Goal: Use online tool/utility: Utilize a website feature to perform a specific function

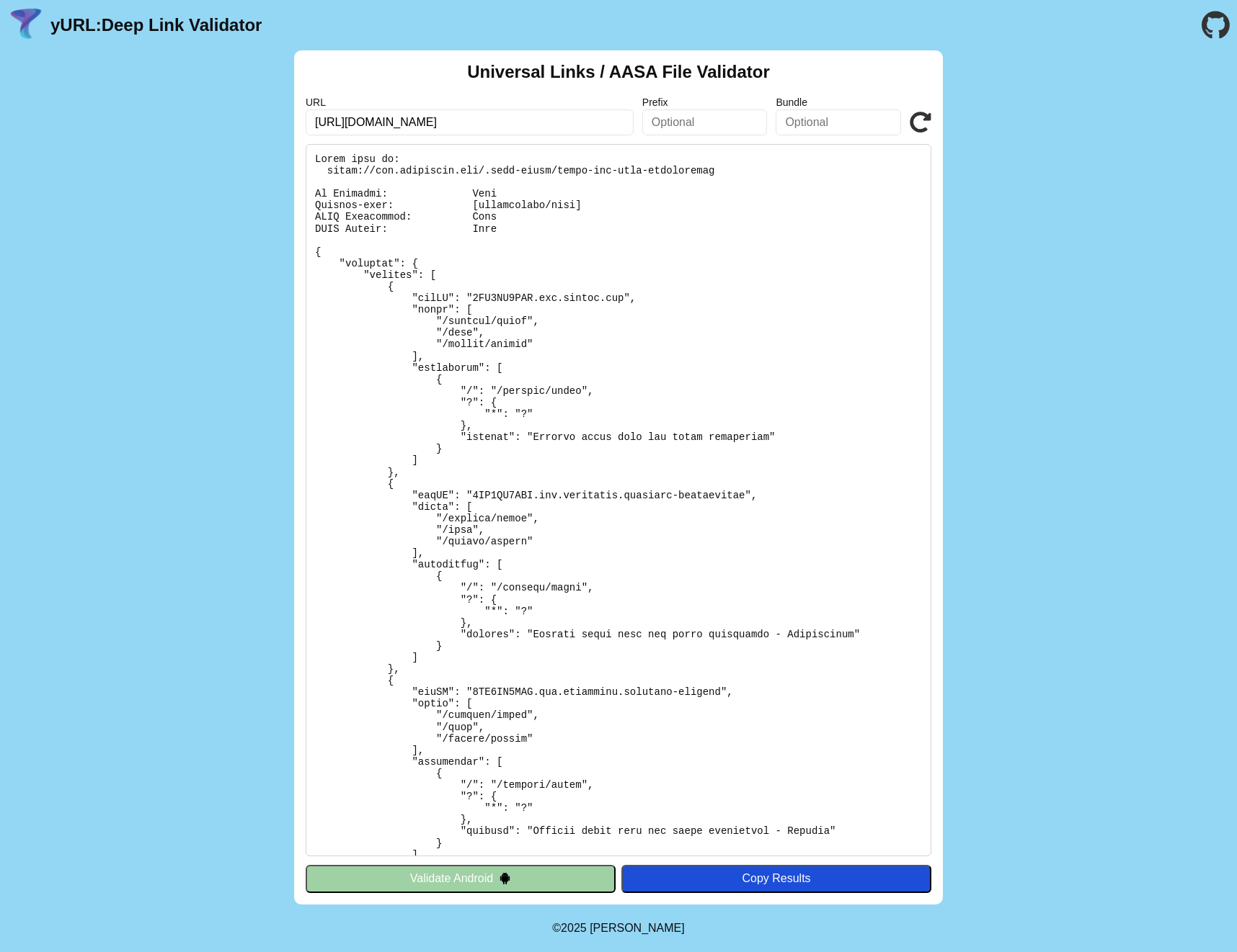
scroll to position [501, 0]
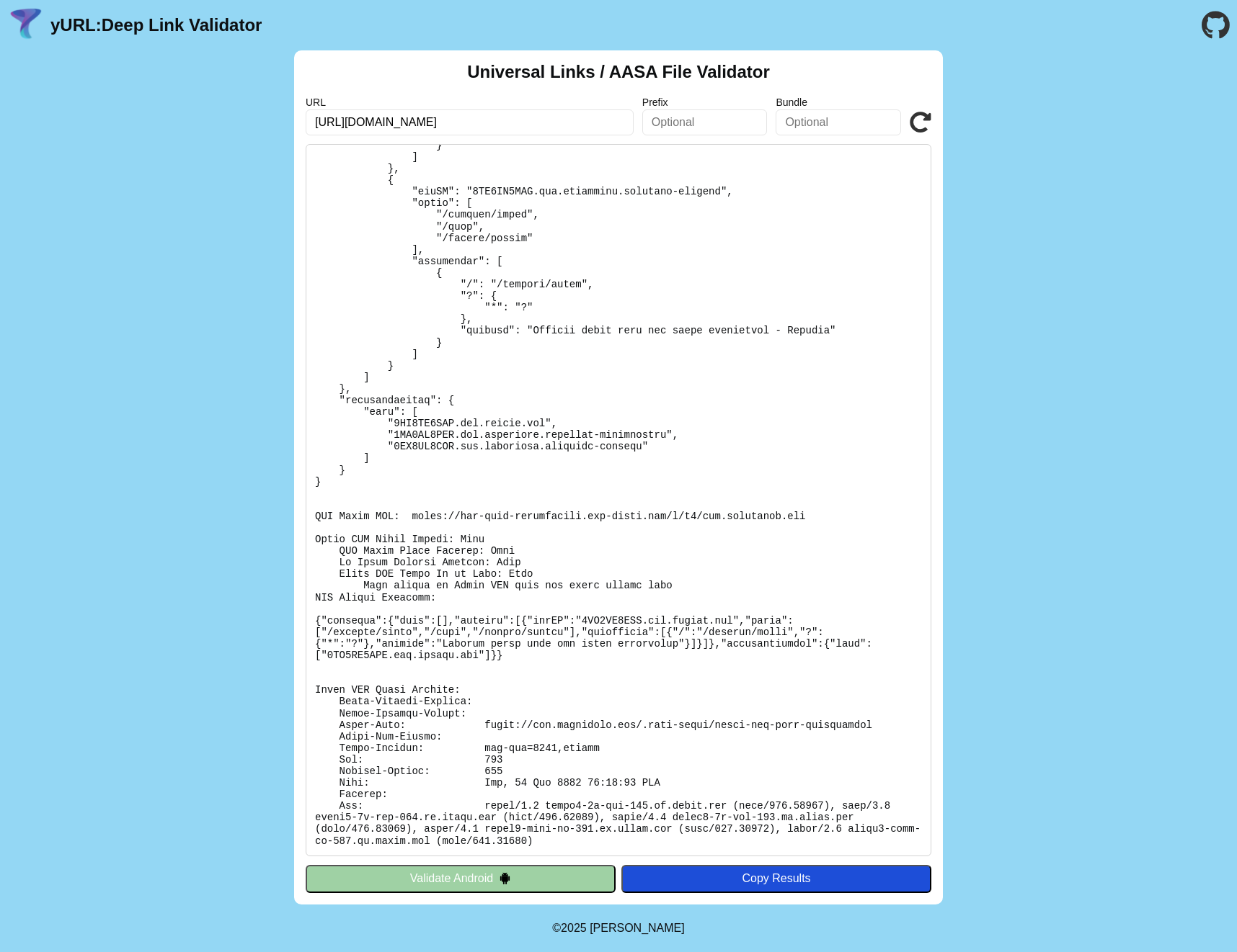
click at [747, 440] on pre at bounding box center [618, 500] width 625 height 712
click at [747, 439] on pre at bounding box center [618, 500] width 625 height 712
click at [914, 121] on icon at bounding box center [920, 123] width 22 height 22
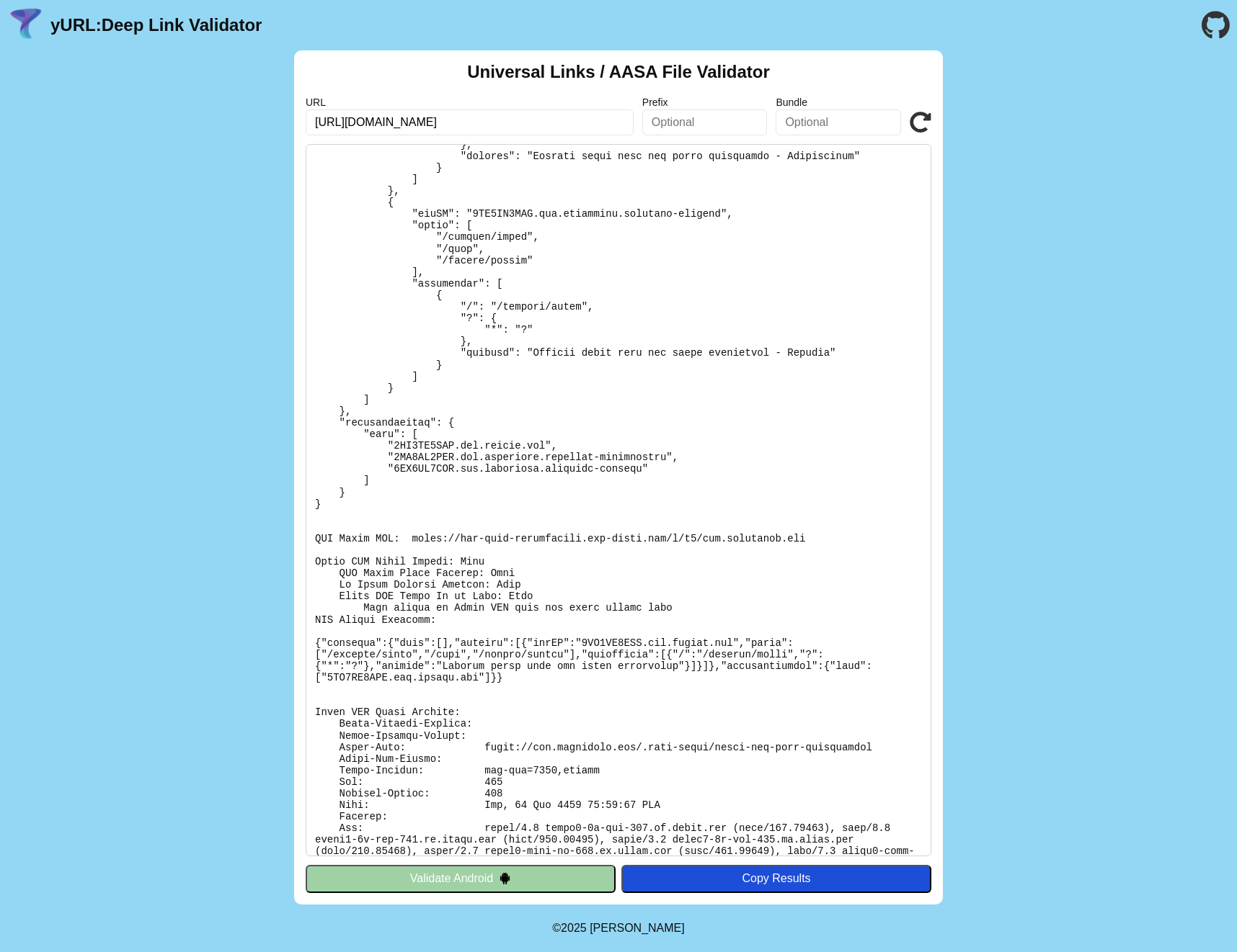
scroll to position [501, 0]
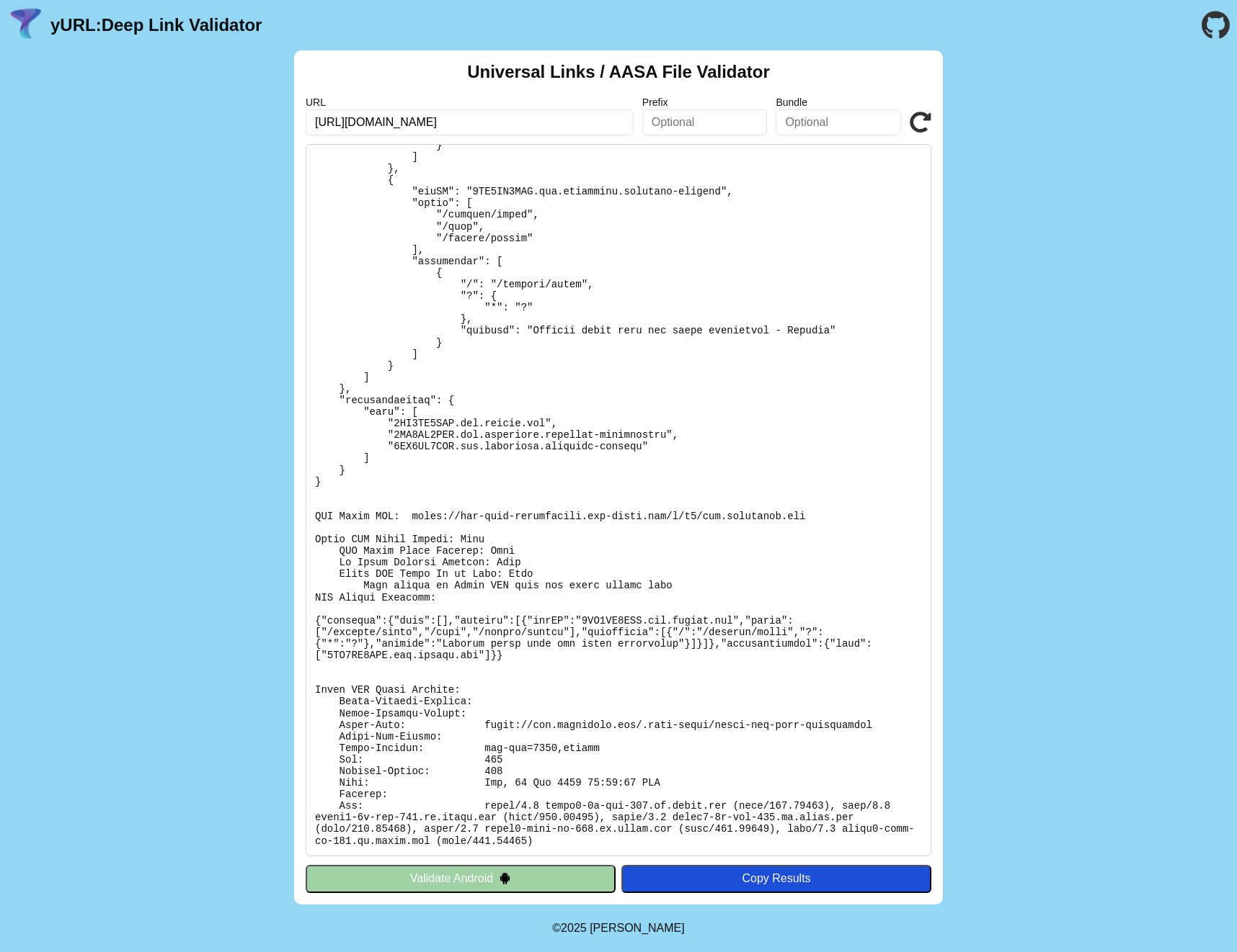
click at [762, 510] on pre at bounding box center [618, 500] width 625 height 712
click at [761, 510] on pre at bounding box center [618, 500] width 625 height 712
click at [762, 510] on pre at bounding box center [618, 500] width 625 height 712
click at [761, 623] on pre at bounding box center [618, 500] width 625 height 712
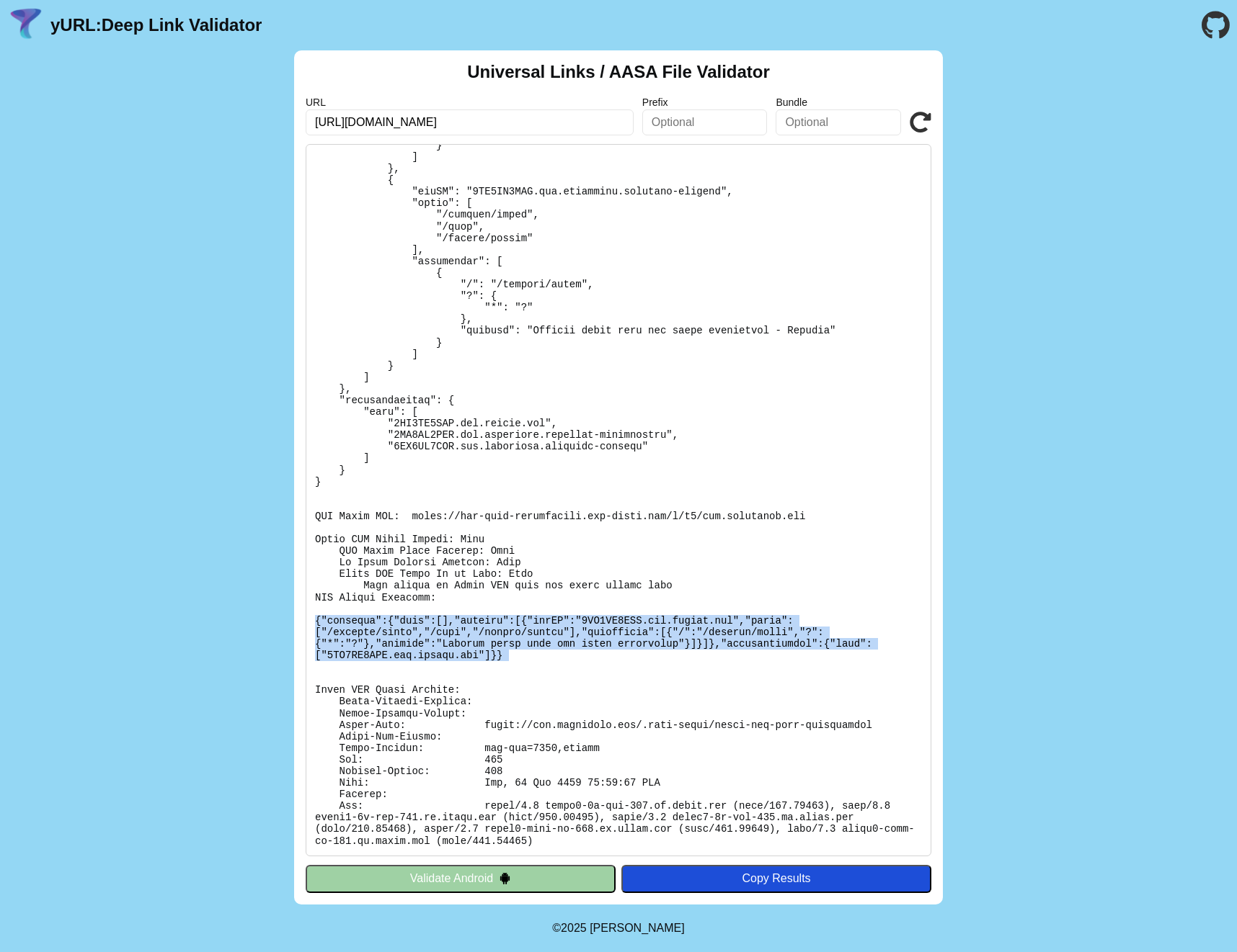
click at [761, 623] on pre at bounding box center [618, 500] width 625 height 712
click at [762, 645] on pre at bounding box center [618, 500] width 625 height 712
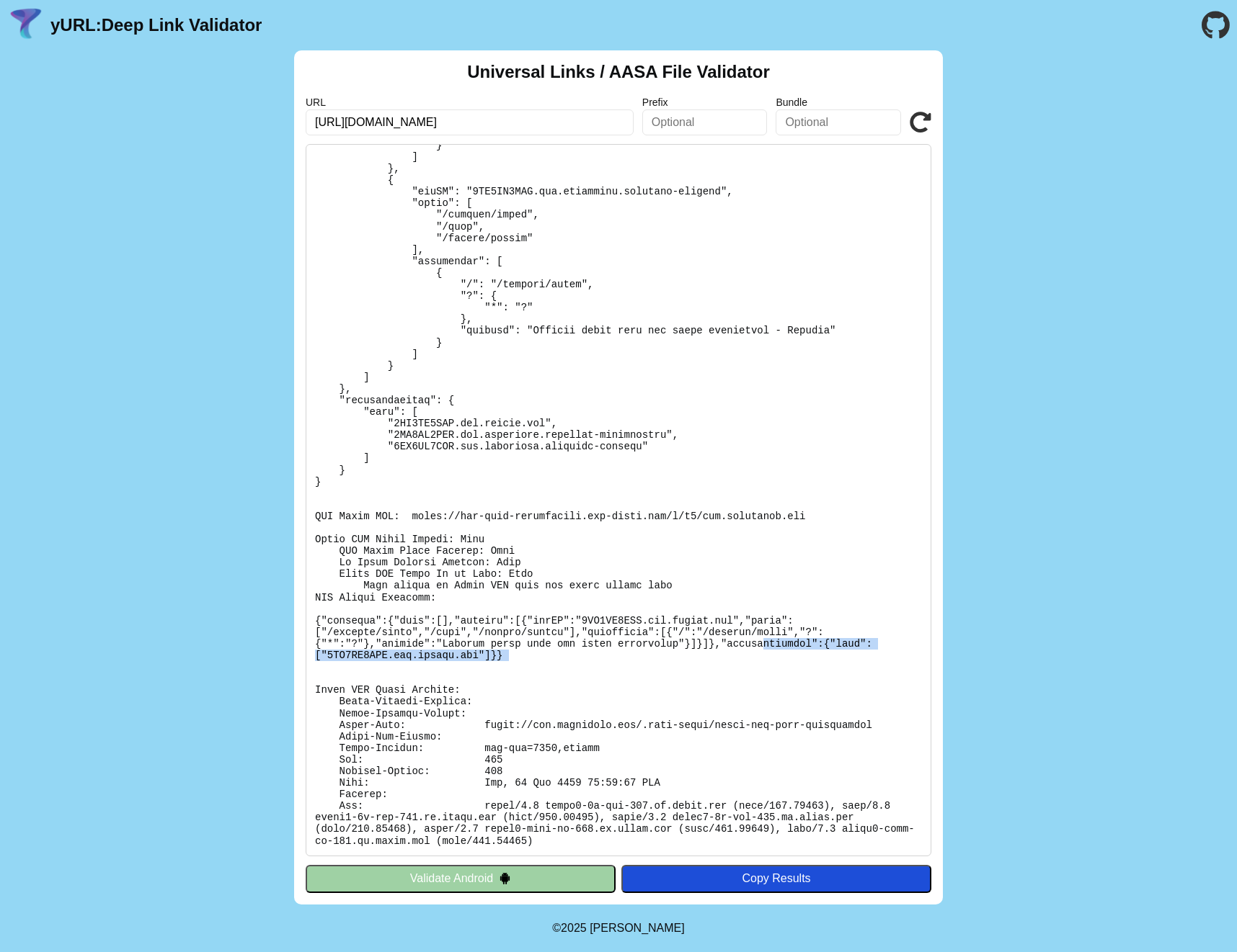
click at [762, 645] on pre at bounding box center [618, 500] width 625 height 712
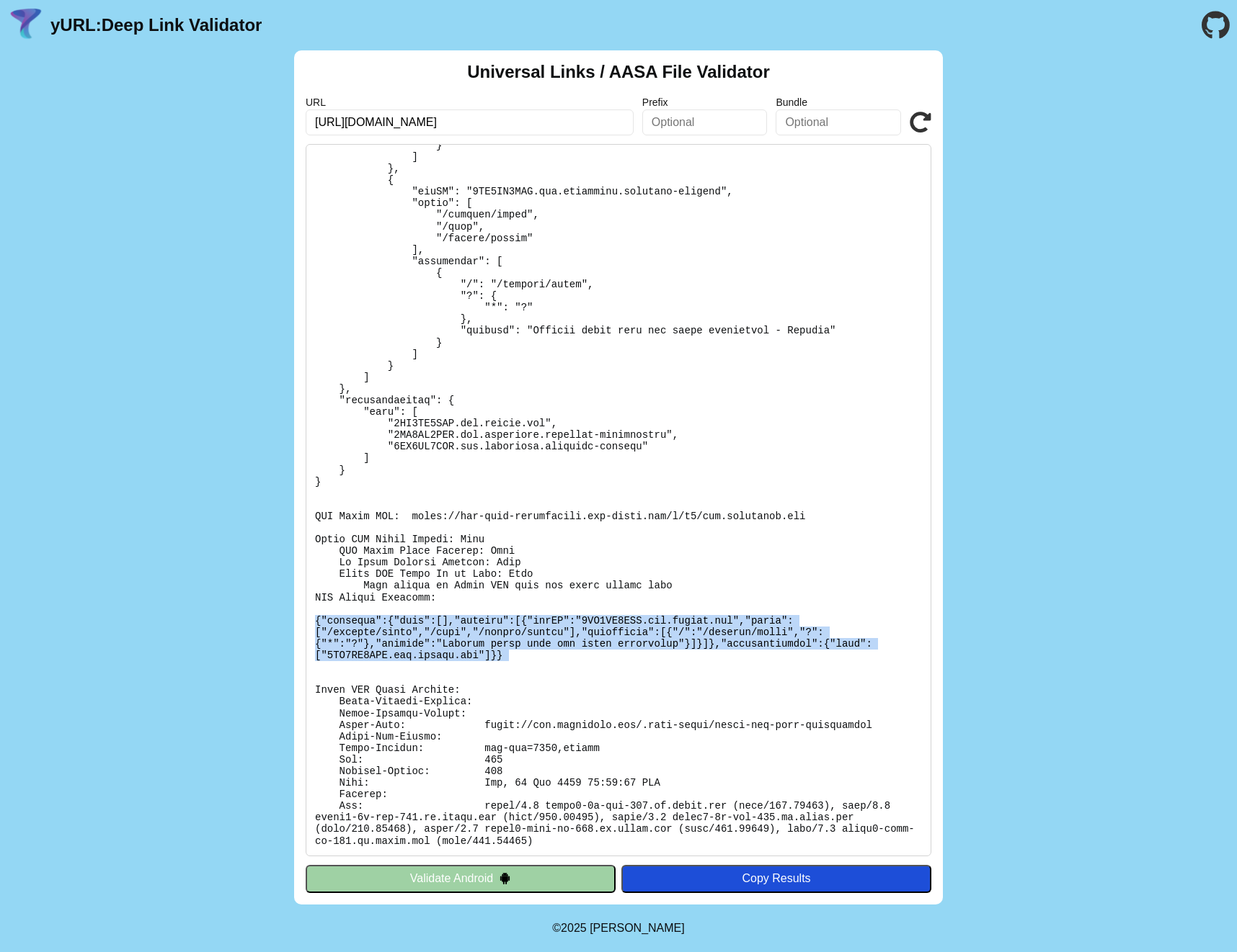
click at [762, 645] on pre at bounding box center [618, 500] width 625 height 712
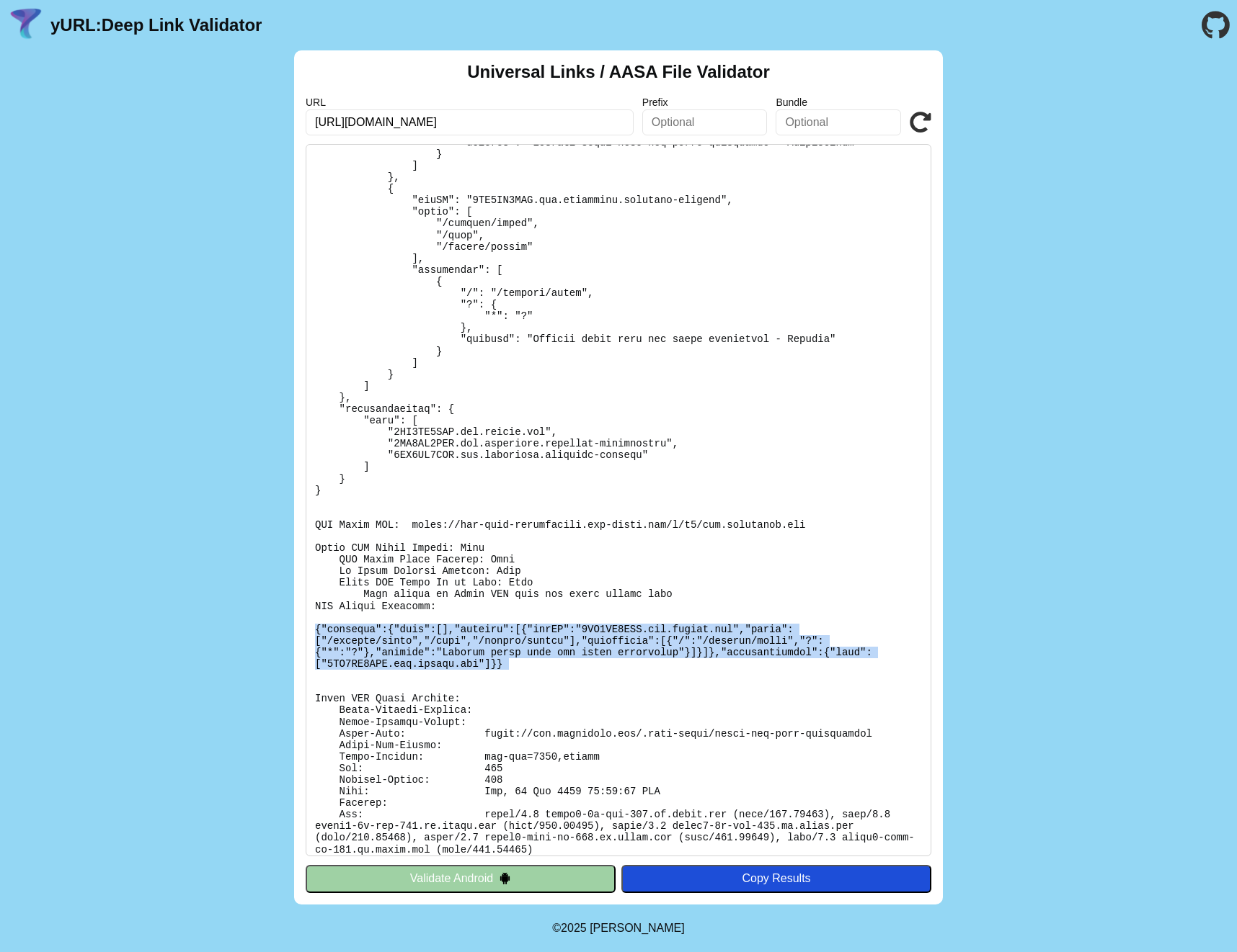
scroll to position [490, 0]
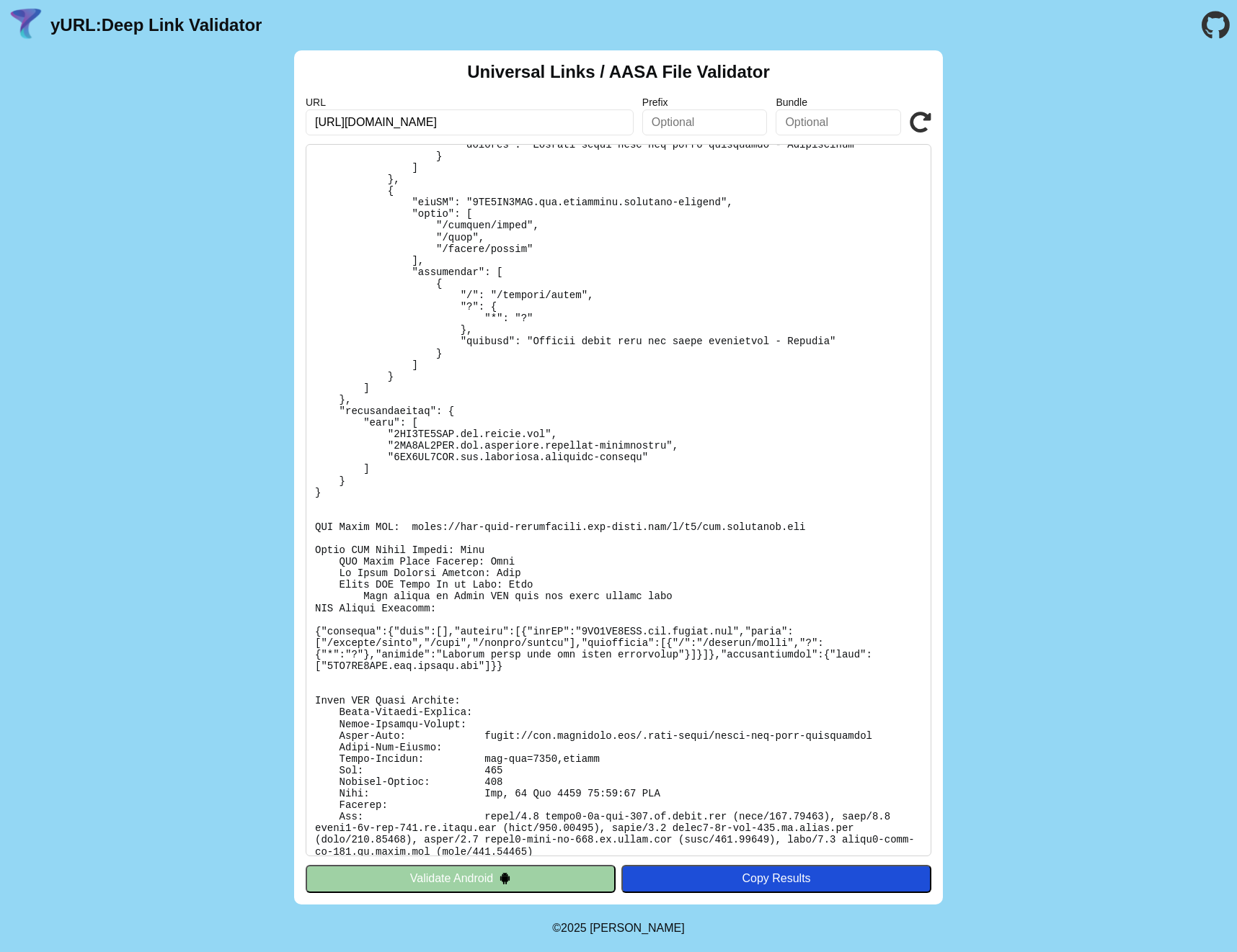
click at [729, 475] on pre at bounding box center [618, 500] width 625 height 712
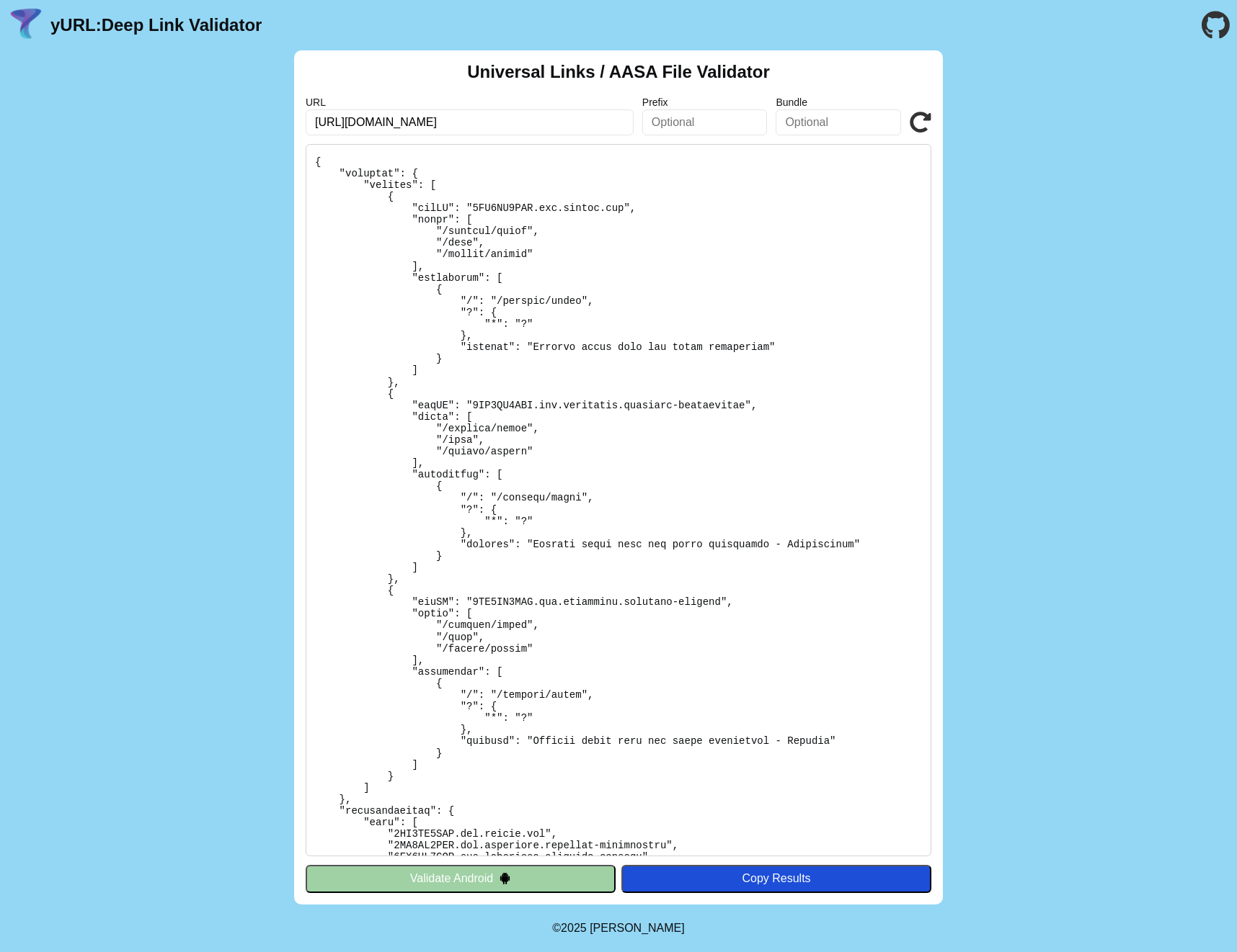
scroll to position [0, 0]
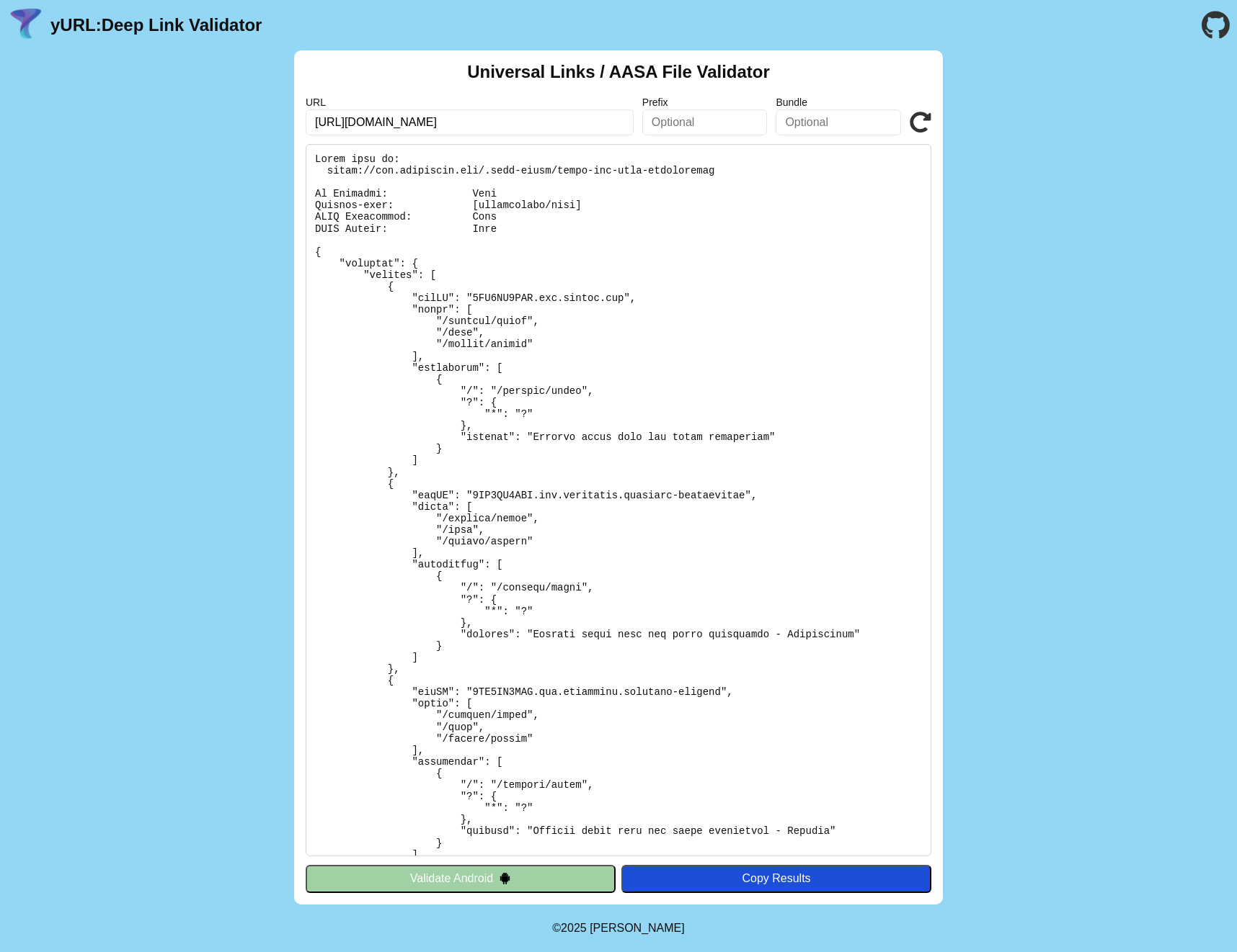
click at [813, 232] on pre at bounding box center [618, 500] width 625 height 712
copy body "yURL: Deep Link Validator Universal Links / AASA File Validator URL Prefix Bund…"
drag, startPoint x: 910, startPoint y: 109, endPoint x: 904, endPoint y: 104, distance: 7.8
click at [909, 109] on div "URL https://app.legitmark.com/.well-known/apple-app-site-association Prefix Bun…" at bounding box center [618, 116] width 625 height 39
click at [916, 125] on icon at bounding box center [920, 123] width 22 height 22
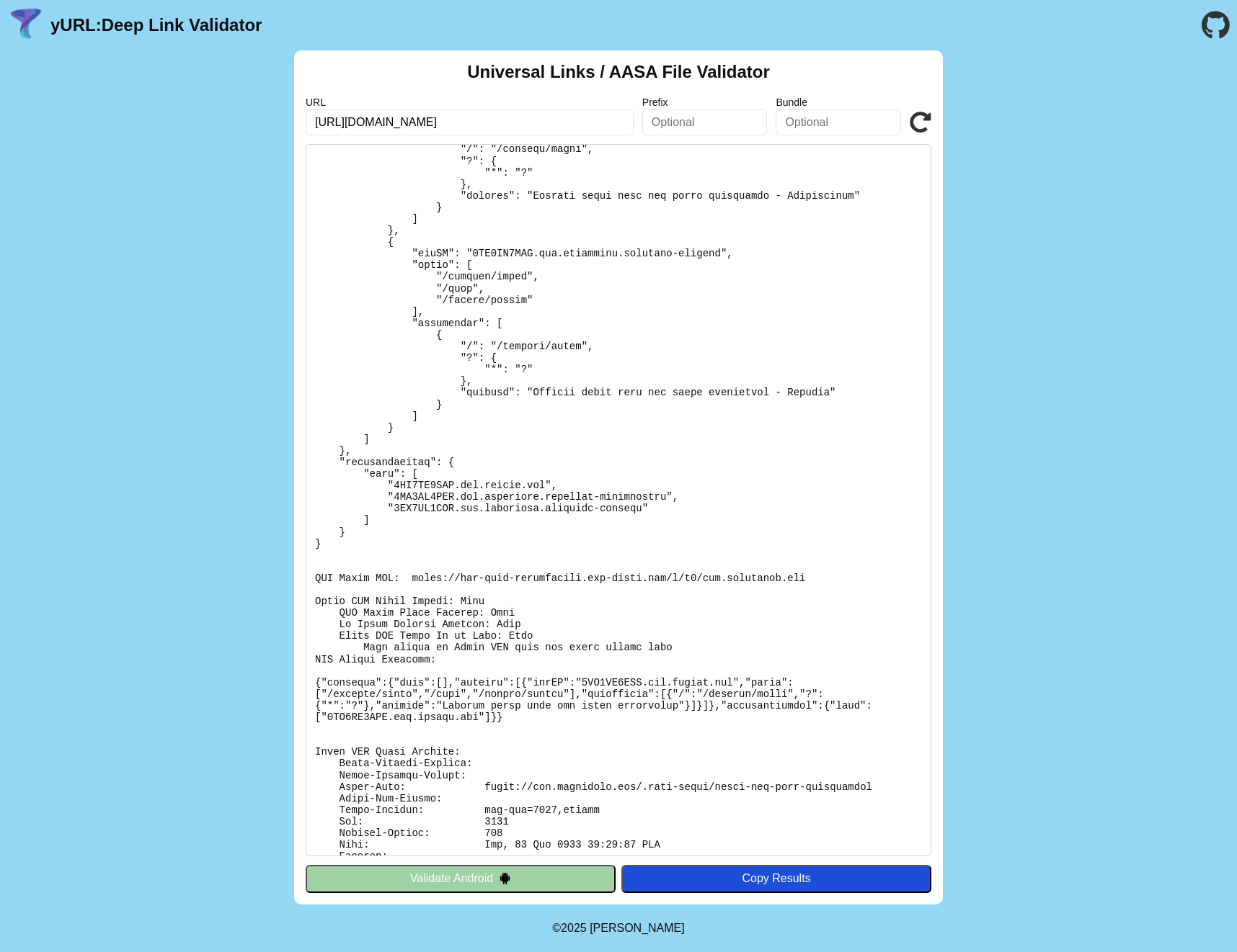
scroll to position [501, 0]
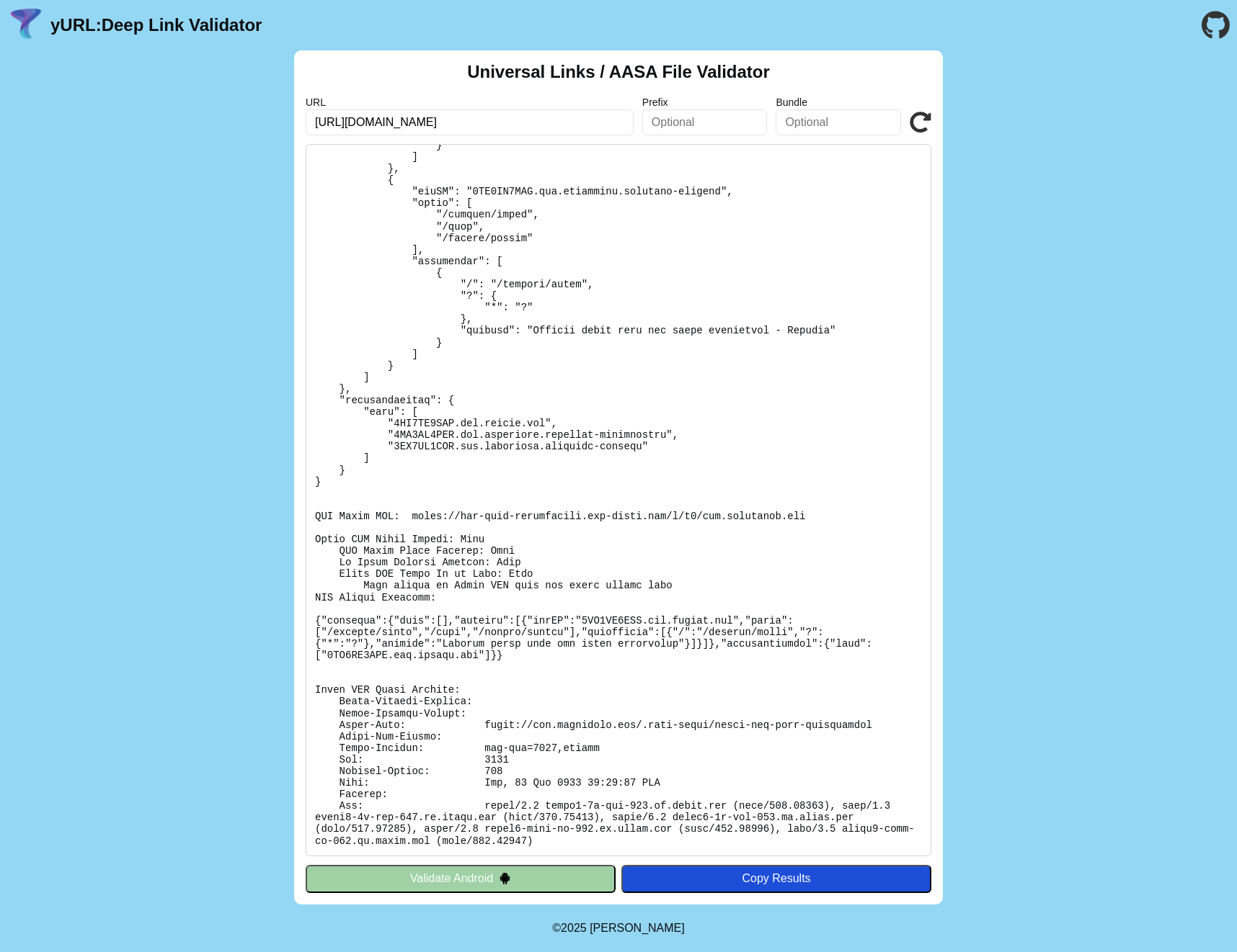
click at [554, 886] on button "Validate Android" at bounding box center [461, 878] width 310 height 27
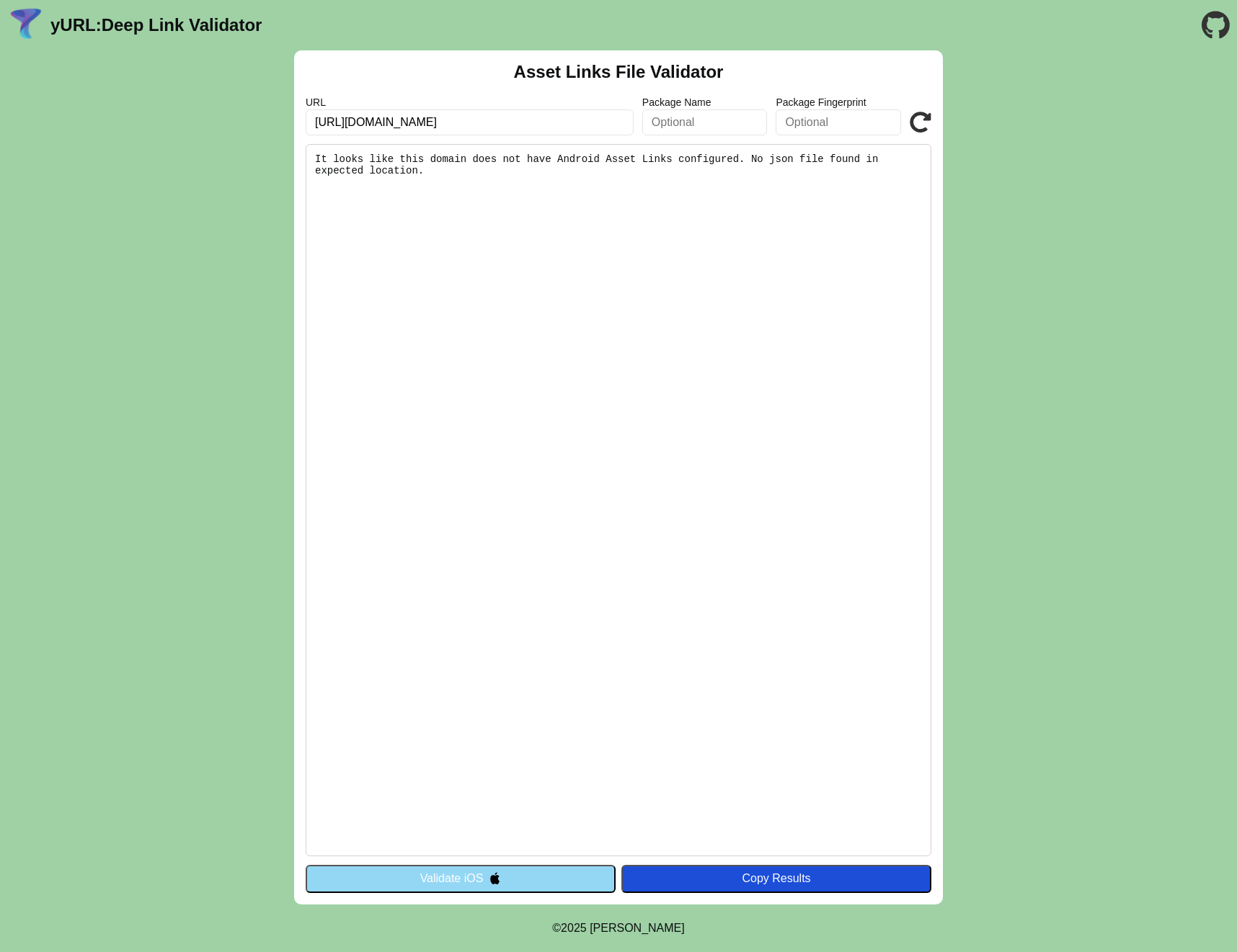
click at [601, 878] on button "Validate iOS" at bounding box center [461, 878] width 310 height 27
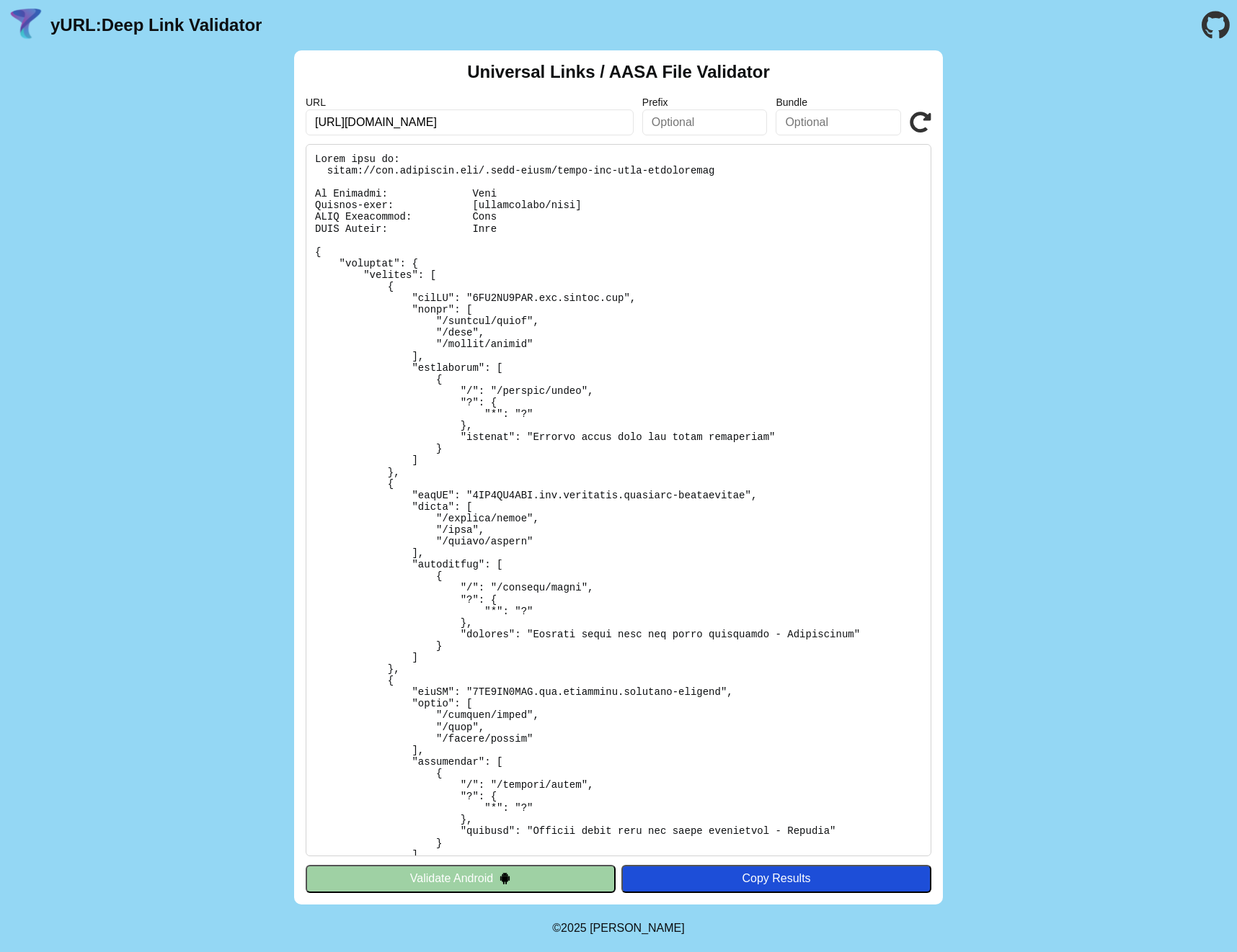
click at [927, 120] on icon at bounding box center [920, 123] width 22 height 22
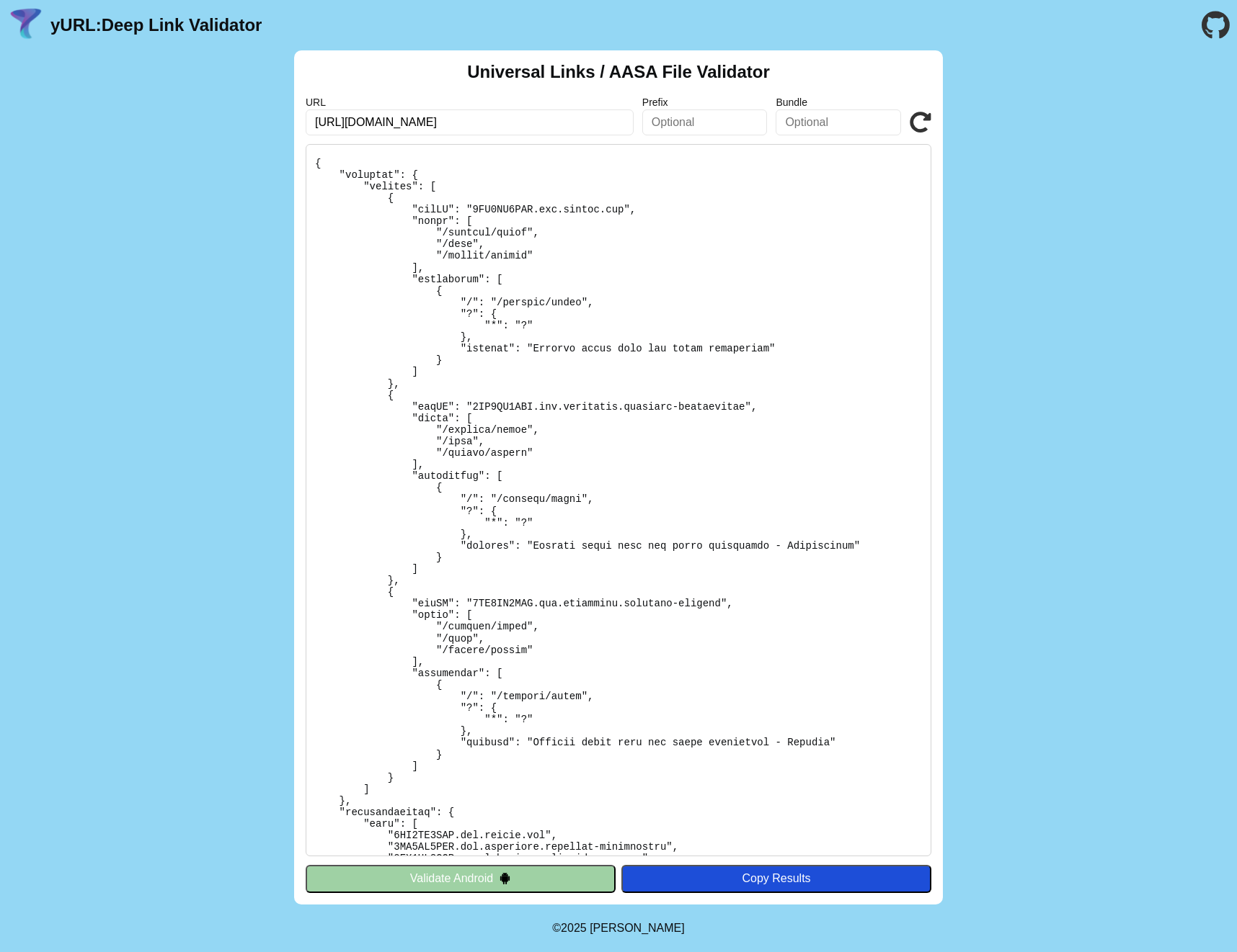
scroll to position [501, 0]
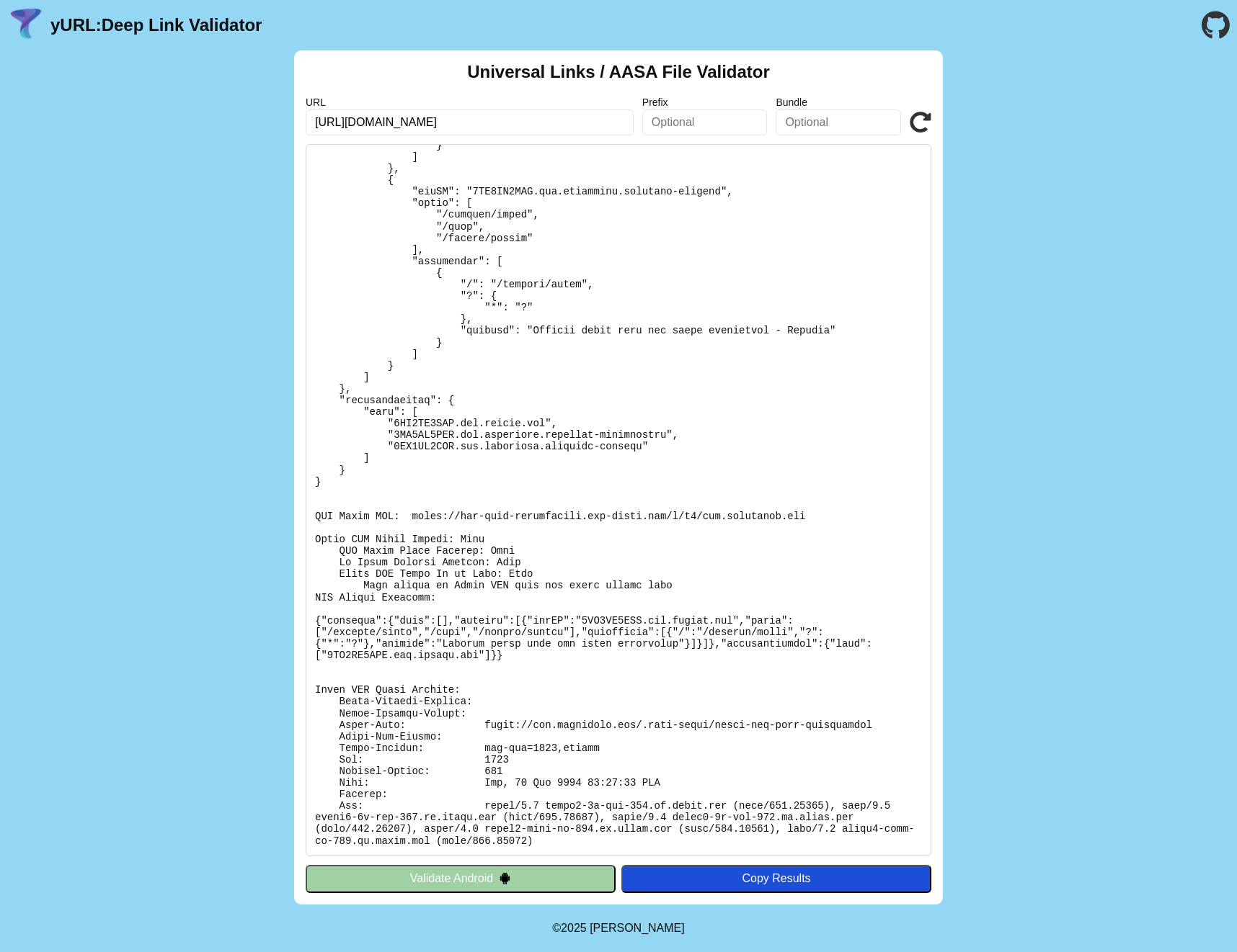
drag, startPoint x: 922, startPoint y: 118, endPoint x: 920, endPoint y: 155, distance: 37.1
click at [921, 118] on icon at bounding box center [920, 123] width 22 height 22
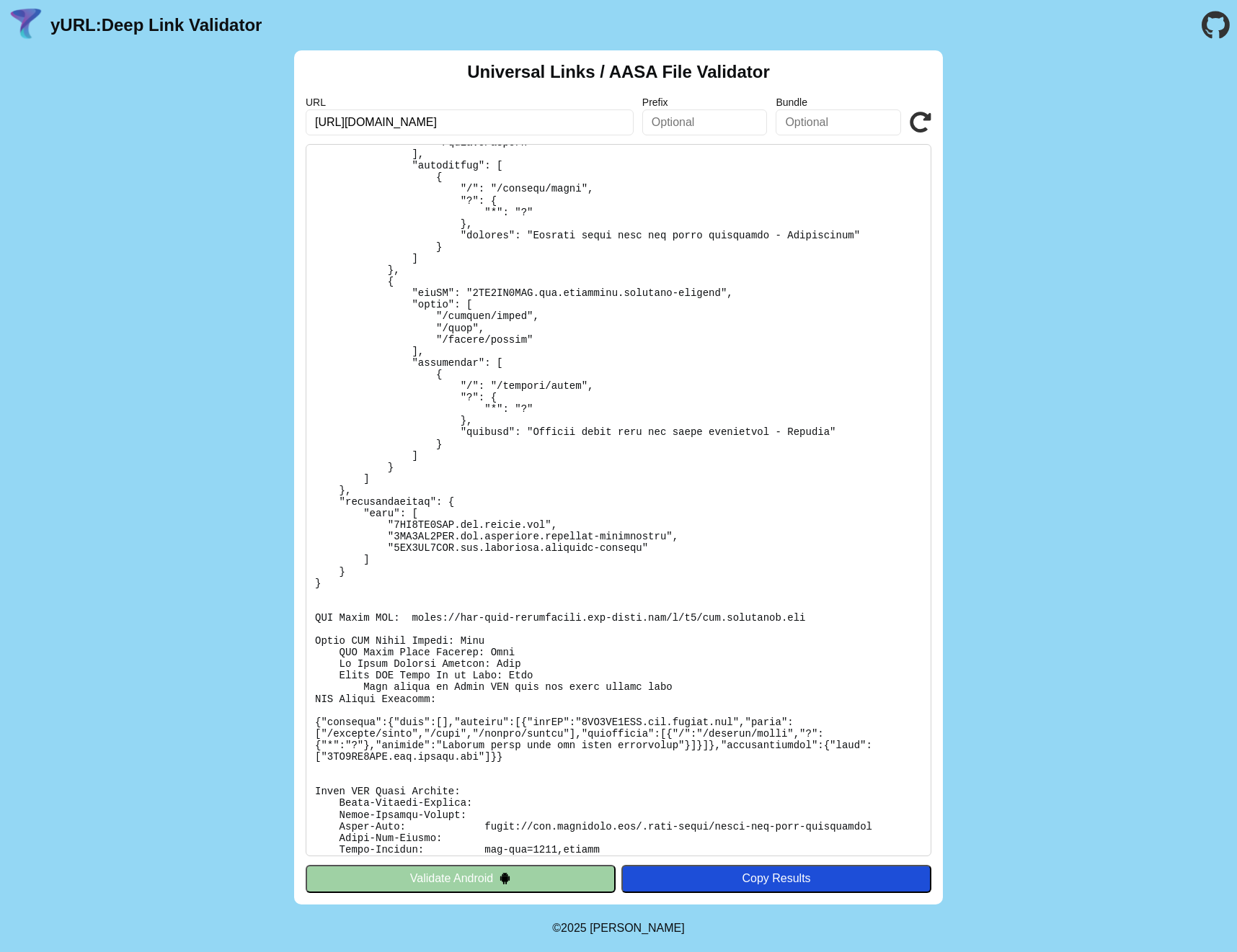
scroll to position [501, 0]
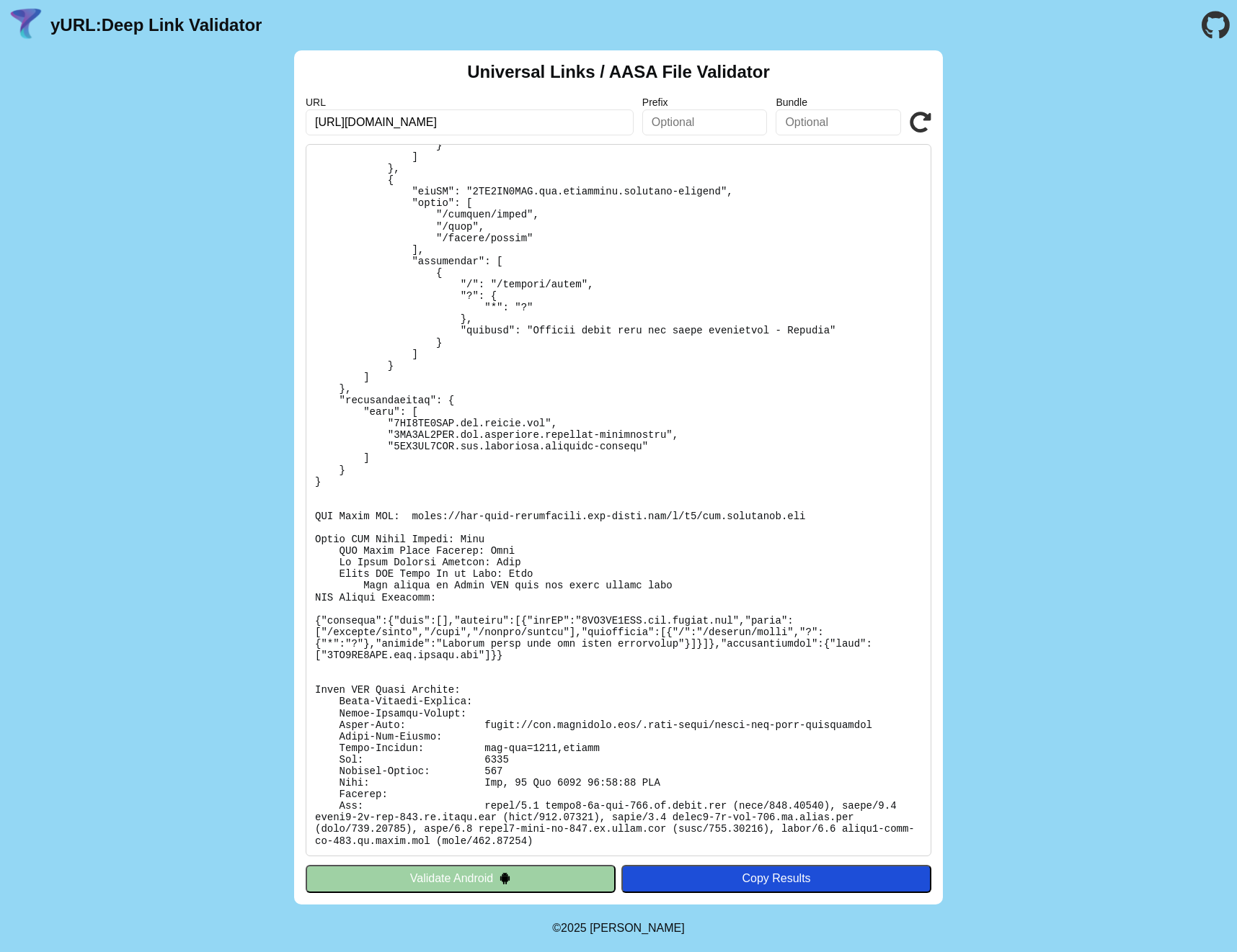
click at [974, 178] on div "Universal Links / AASA File Validator URL https://app.legitmark.com/.well-known…" at bounding box center [618, 477] width 1237 height 854
copy body "yURL: Deep Link Validator Universal Links / AASA File Validator URL Prefix Bund…"
click at [929, 121] on icon at bounding box center [920, 123] width 22 height 22
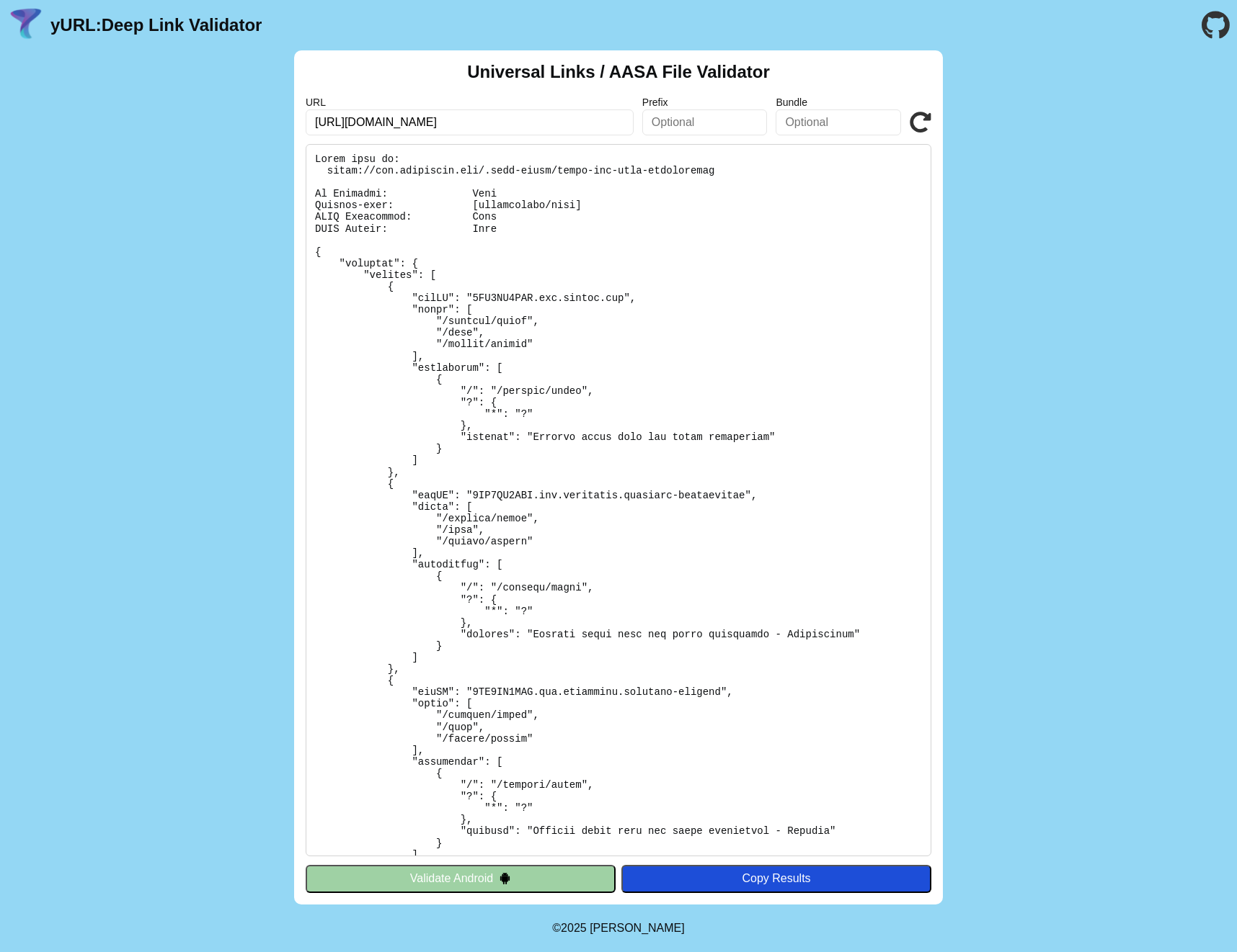
scroll to position [501, 0]
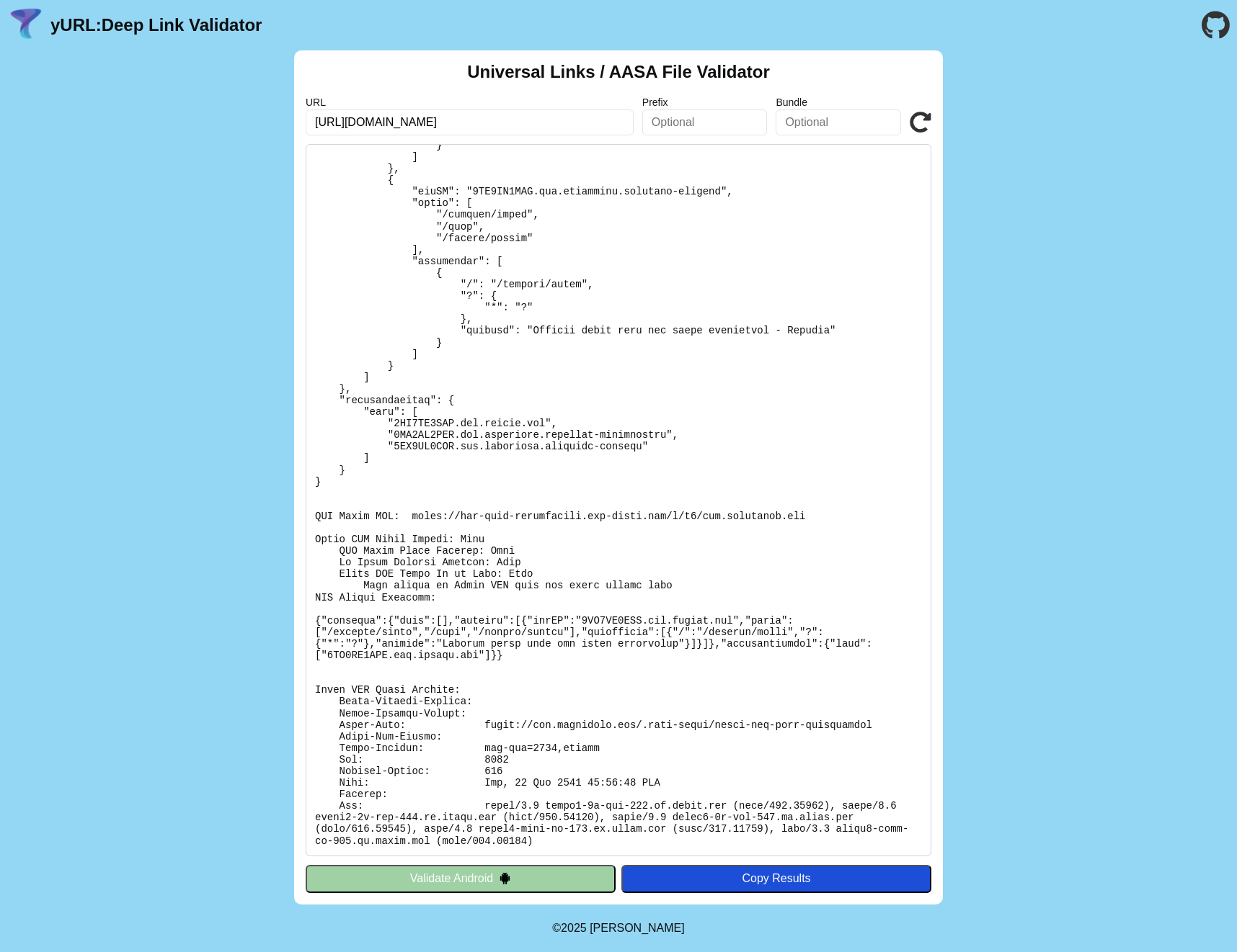
click at [920, 116] on icon at bounding box center [920, 123] width 22 height 22
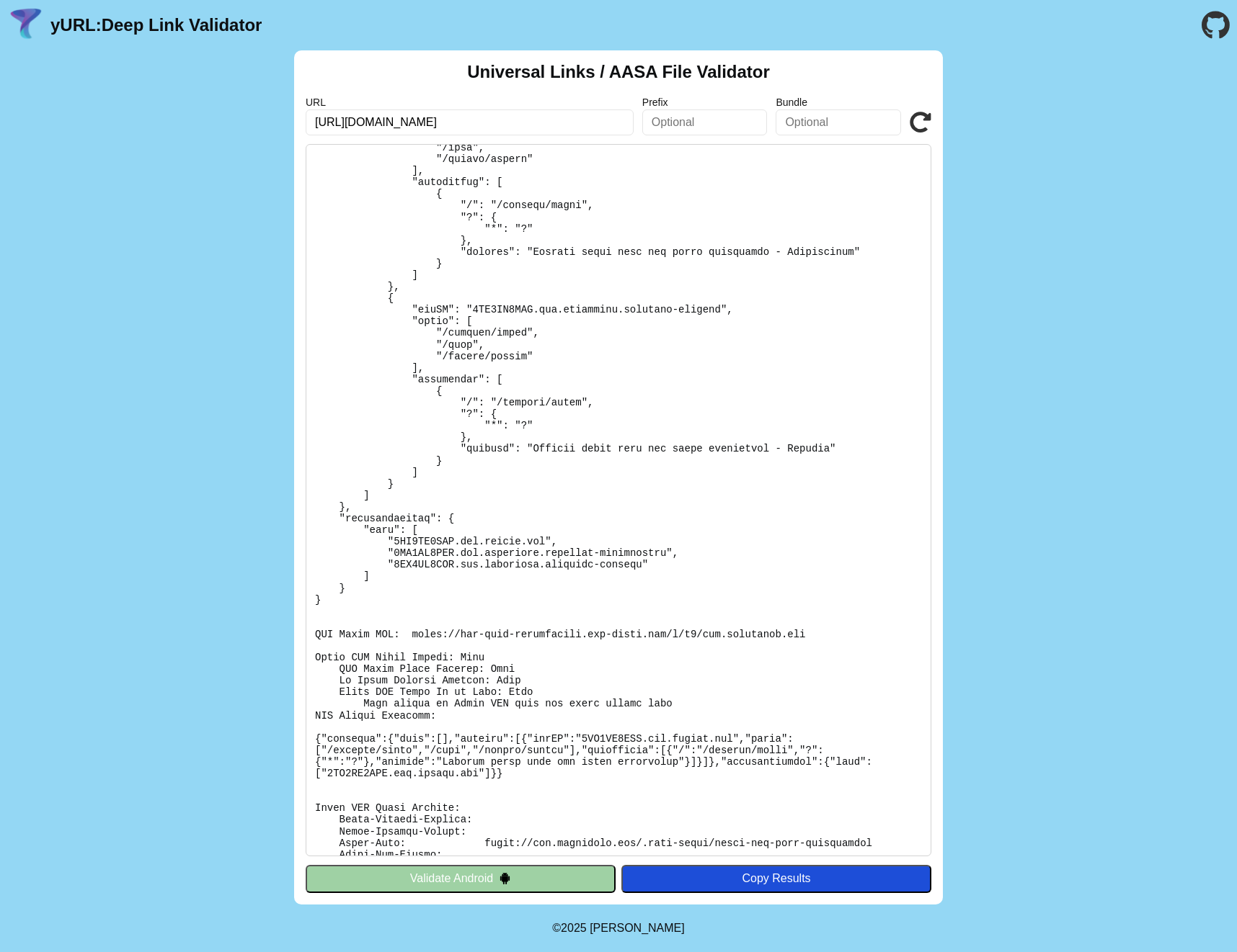
scroll to position [501, 0]
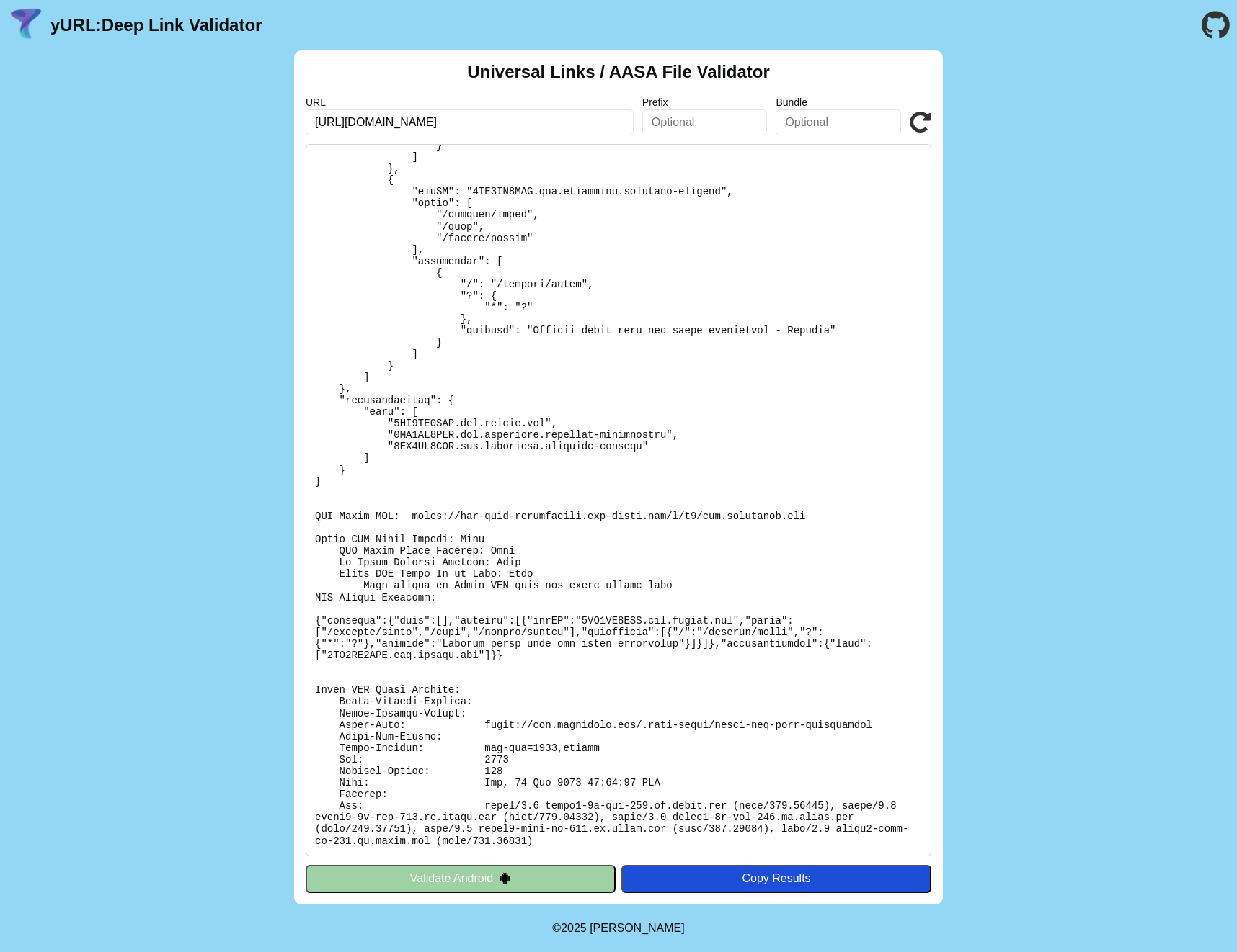
click at [918, 125] on icon at bounding box center [920, 123] width 22 height 22
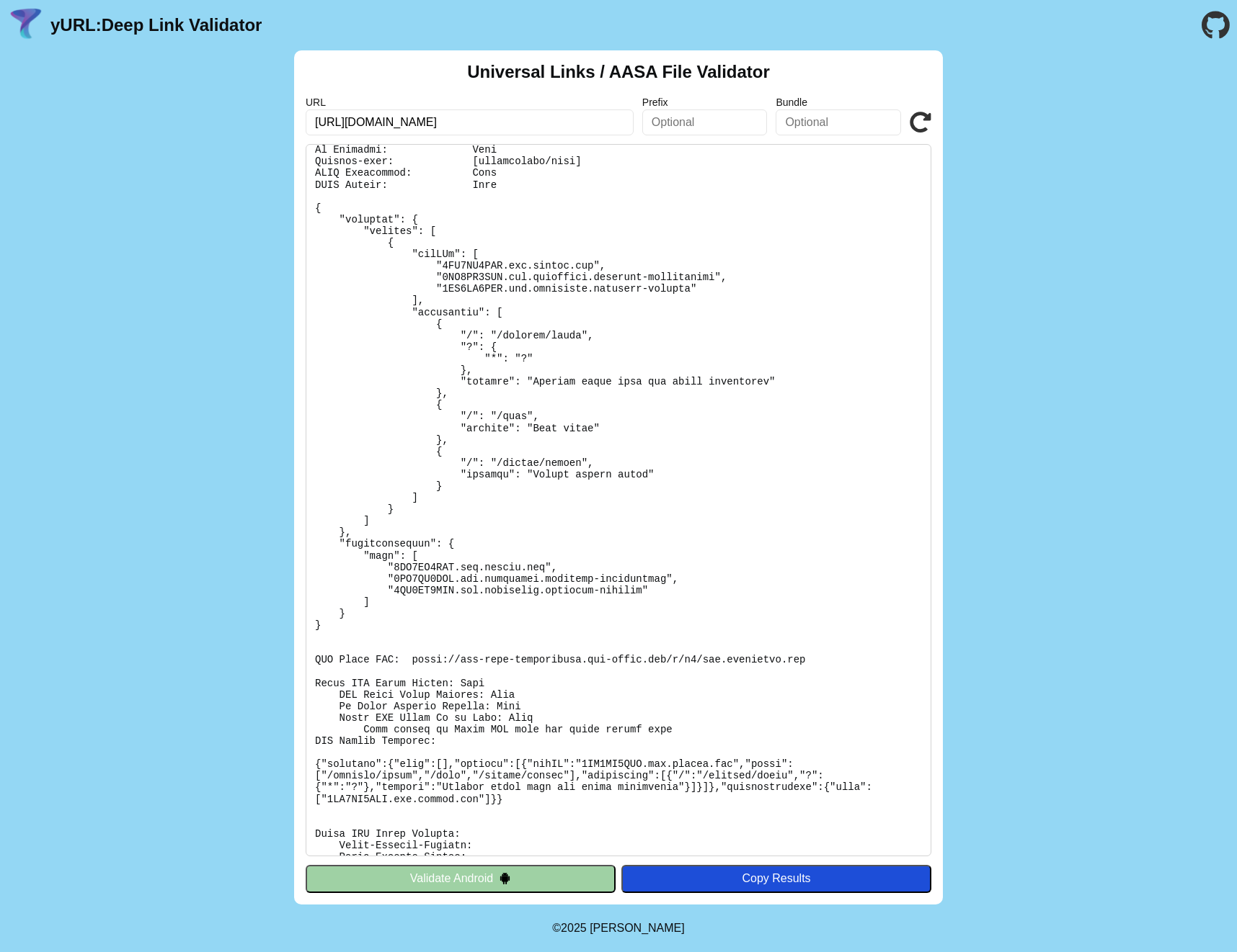
scroll to position [32, 0]
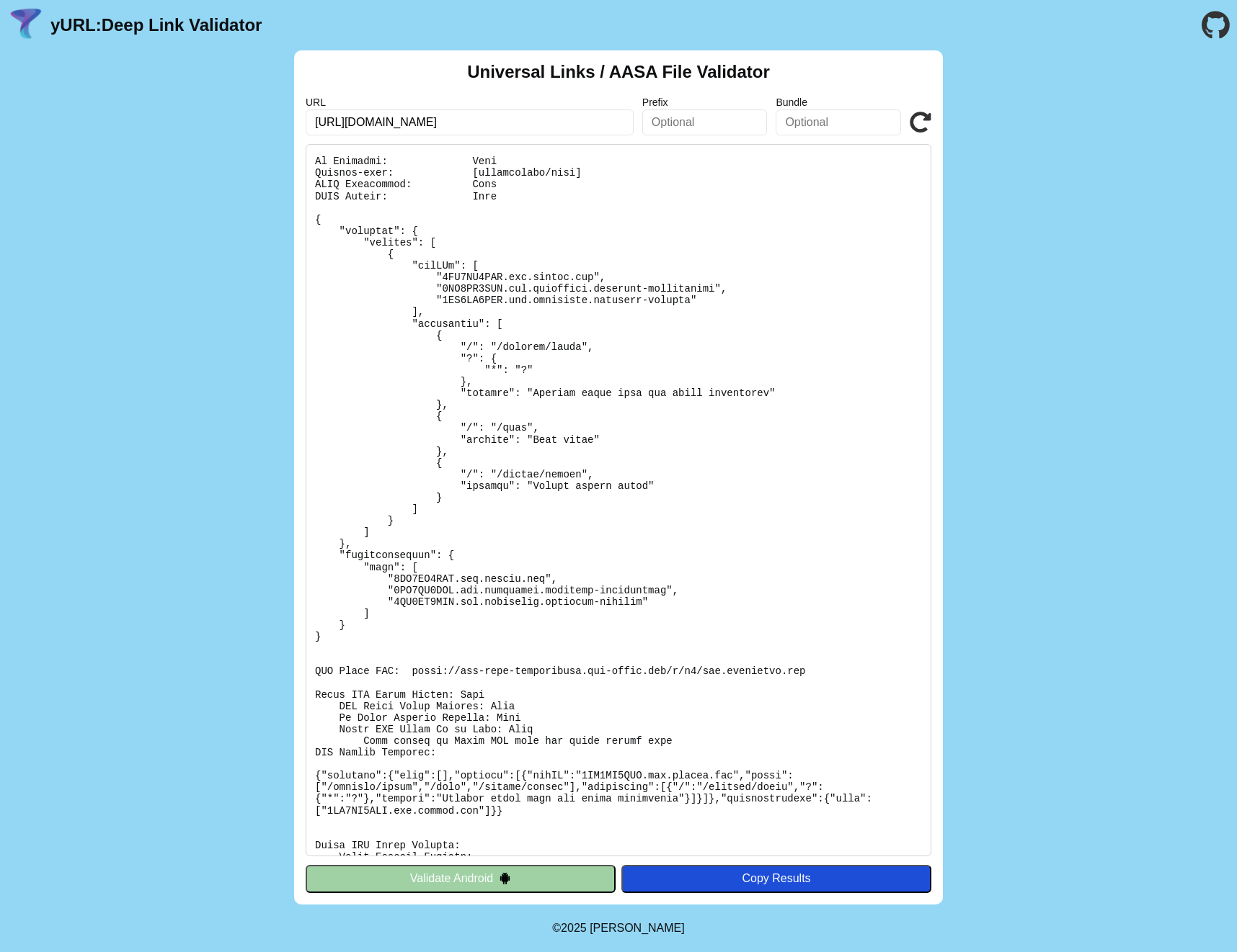
click at [925, 119] on icon at bounding box center [920, 123] width 22 height 22
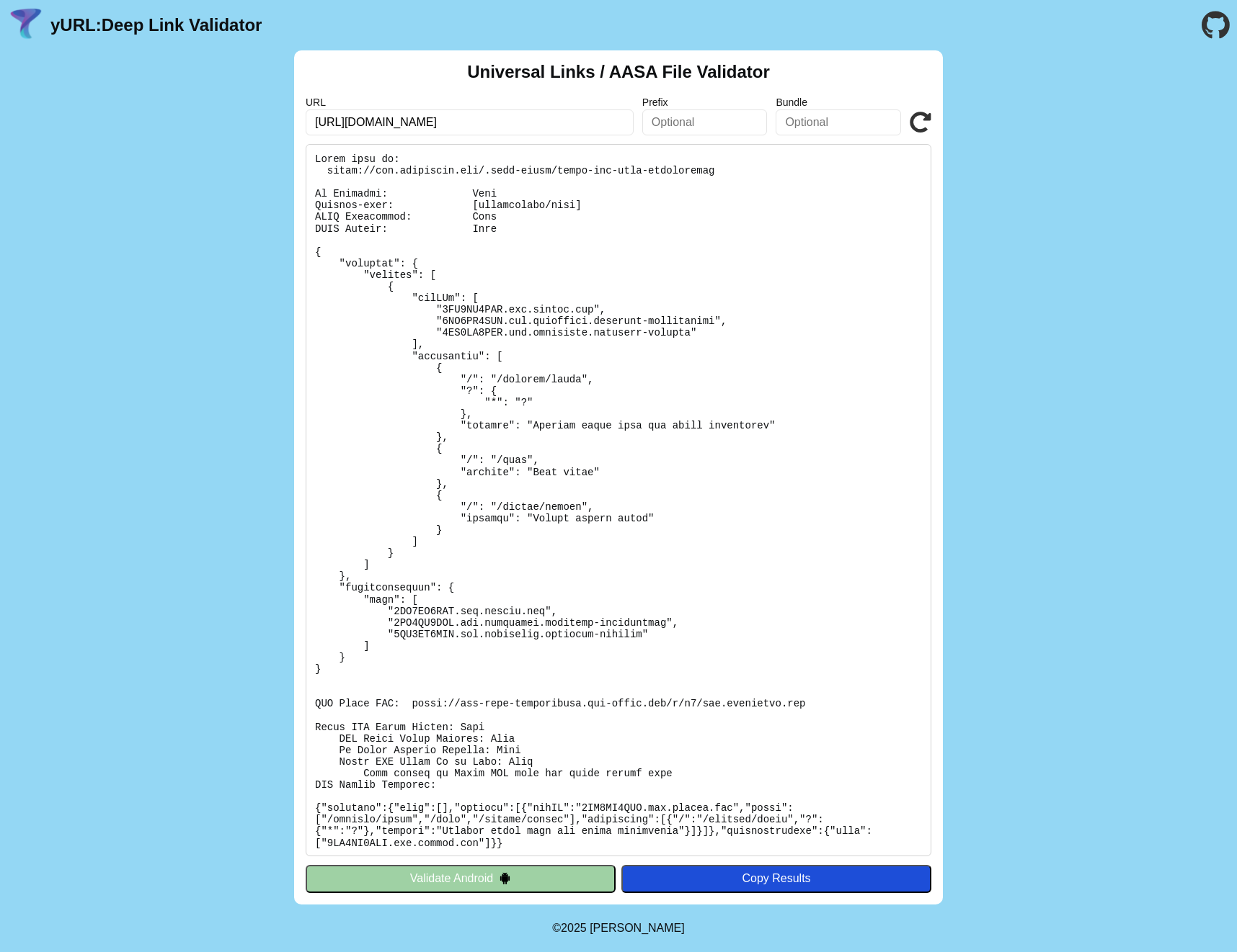
click at [924, 120] on icon at bounding box center [920, 123] width 22 height 22
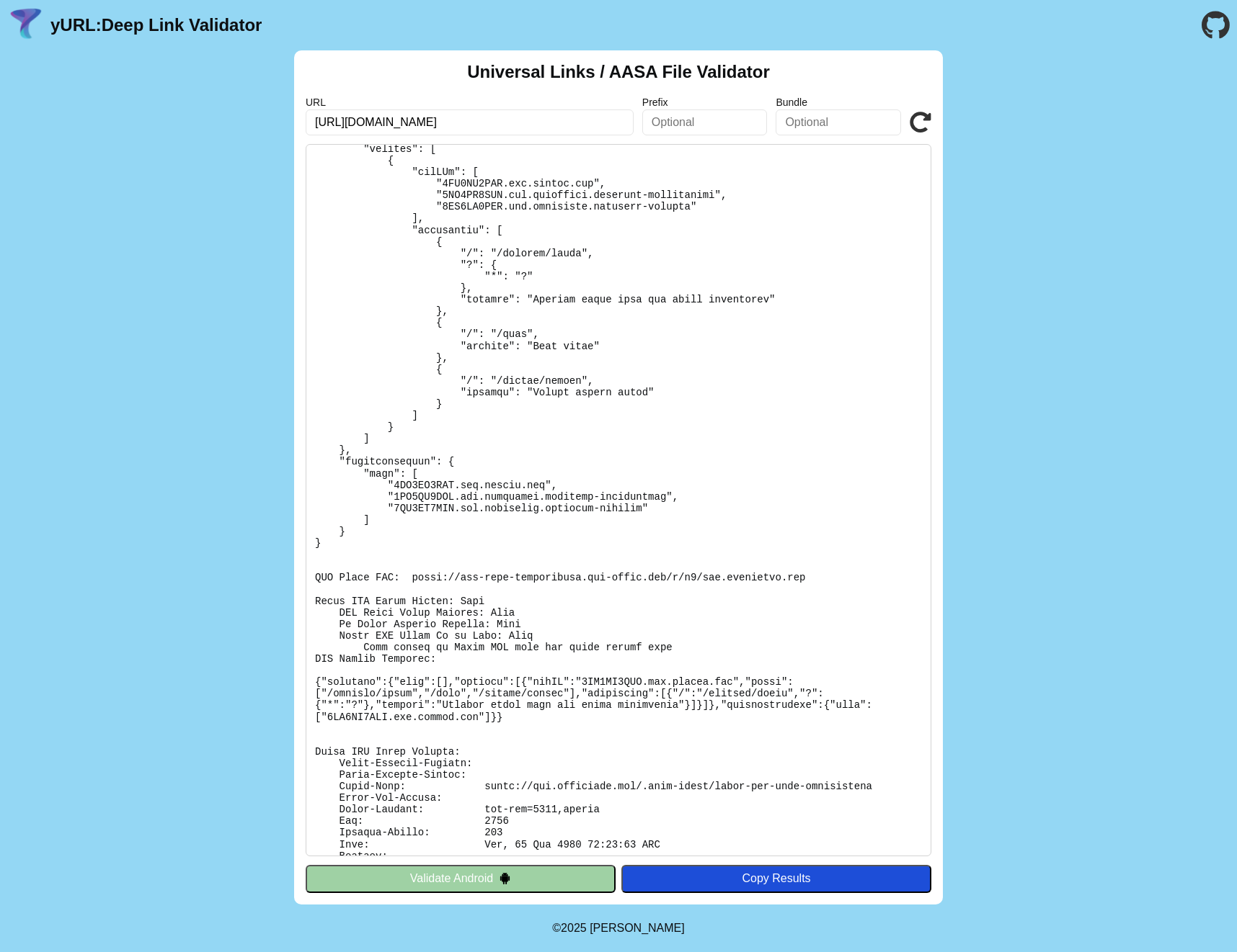
scroll to position [124, 0]
drag, startPoint x: 726, startPoint y: 344, endPoint x: 733, endPoint y: 350, distance: 9.2
click at [726, 344] on pre at bounding box center [618, 500] width 625 height 712
click at [759, 352] on pre at bounding box center [618, 500] width 625 height 712
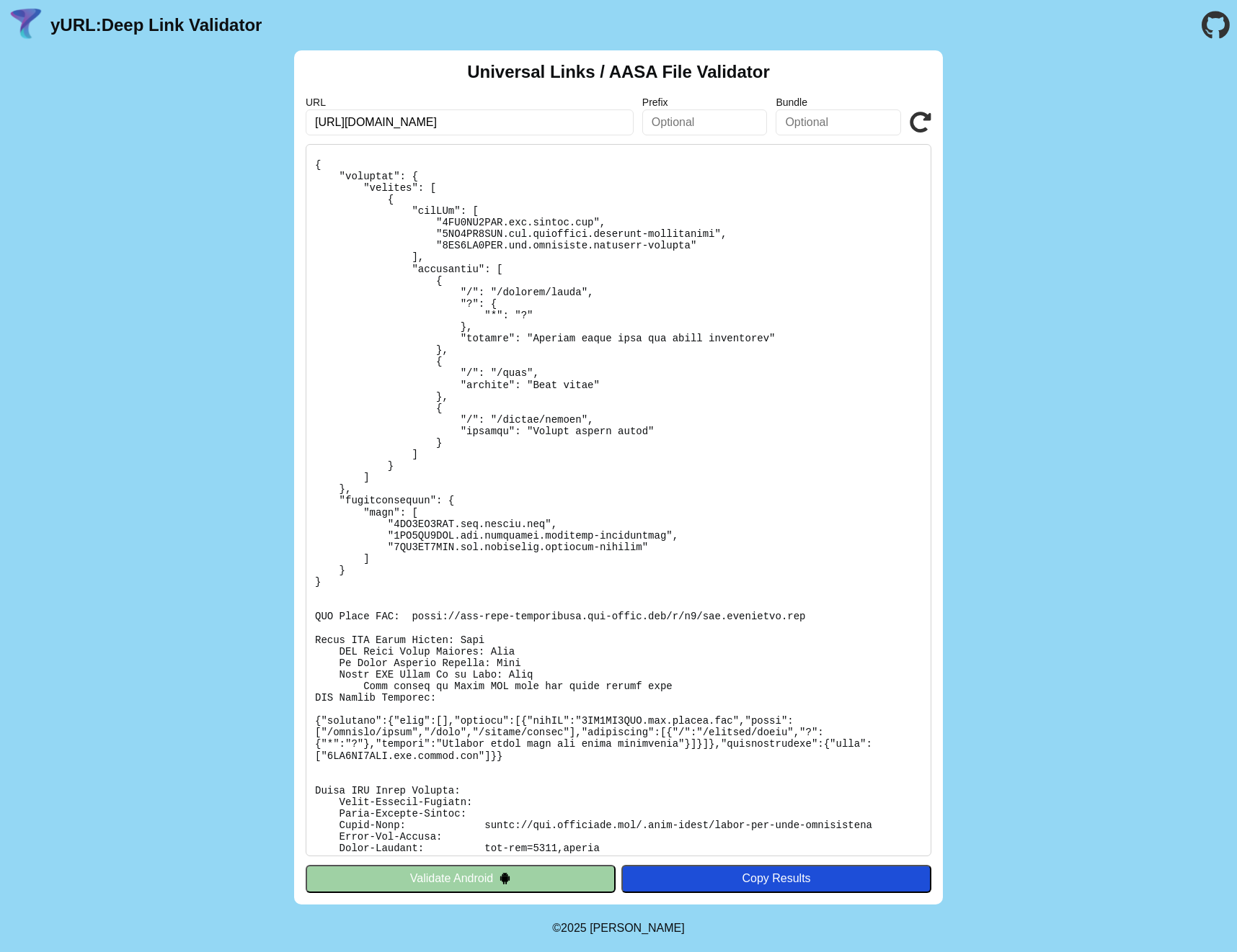
scroll to position [85, 0]
click at [923, 113] on icon at bounding box center [920, 123] width 22 height 22
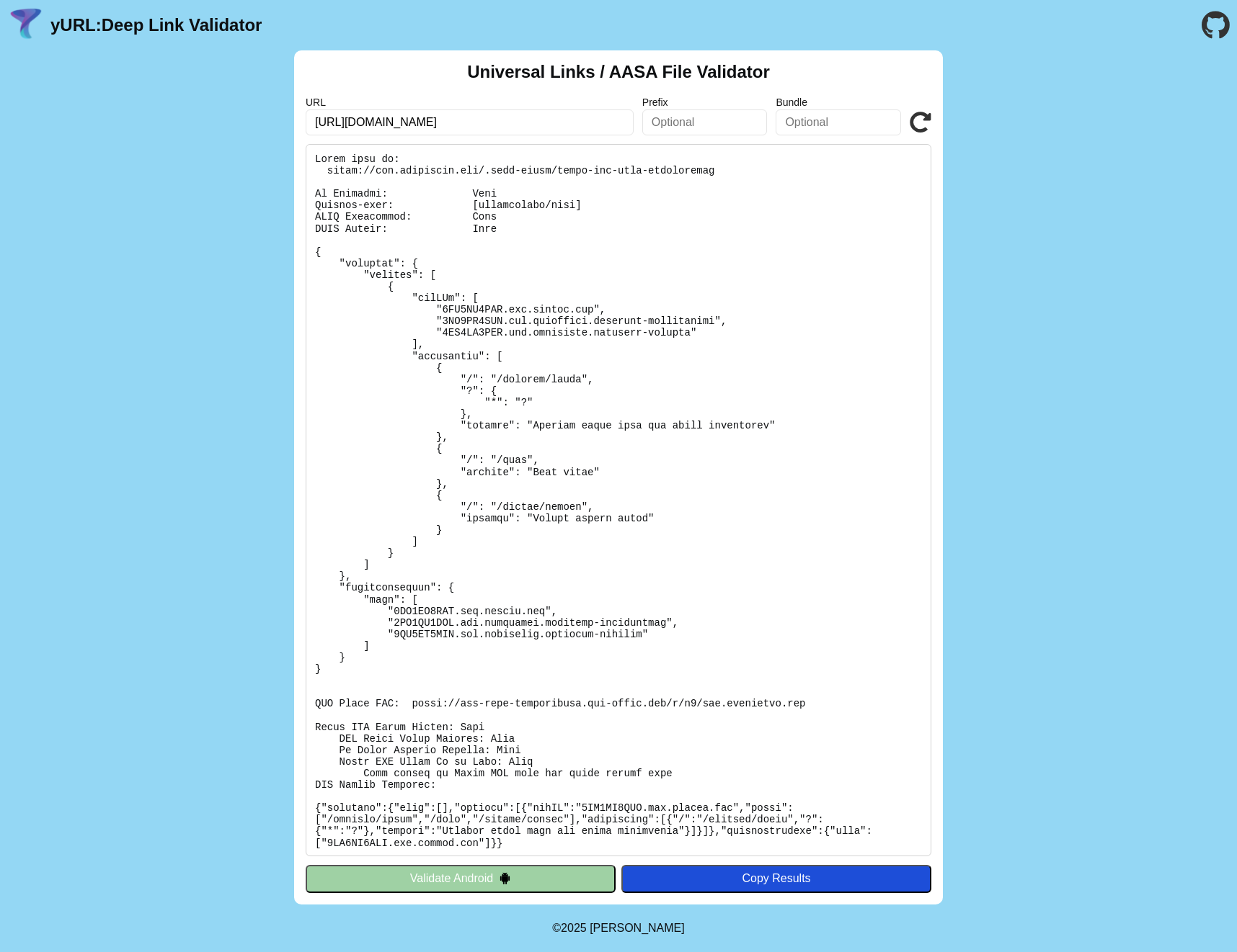
click at [928, 116] on icon at bounding box center [920, 123] width 22 height 22
drag, startPoint x: 928, startPoint y: 116, endPoint x: 920, endPoint y: 126, distance: 12.8
click at [928, 116] on icon at bounding box center [920, 123] width 22 height 22
click at [917, 124] on icon at bounding box center [920, 123] width 22 height 22
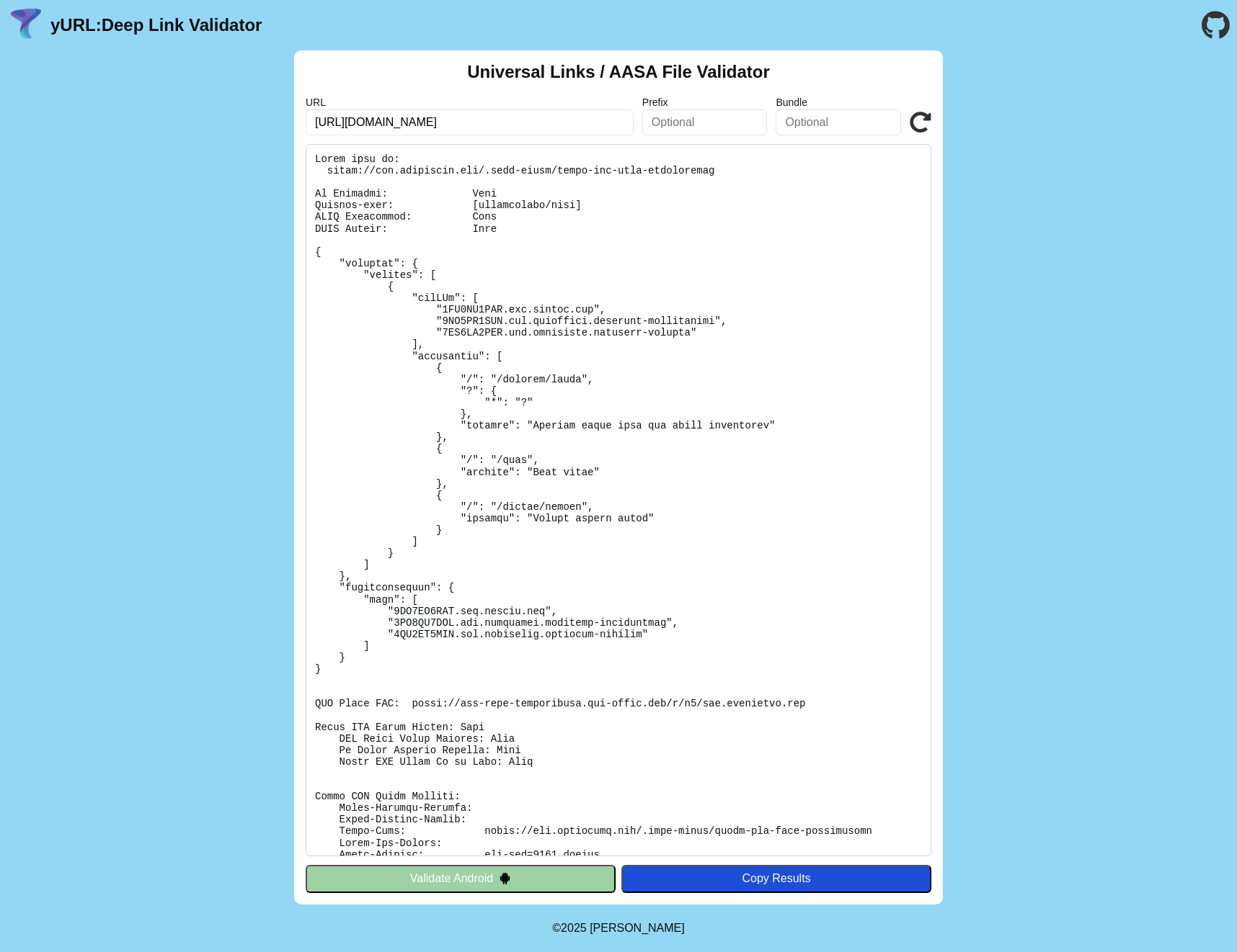
scroll to position [94, 0]
